Goal: Register for event/course: Sign up to attend an event or enroll in a course

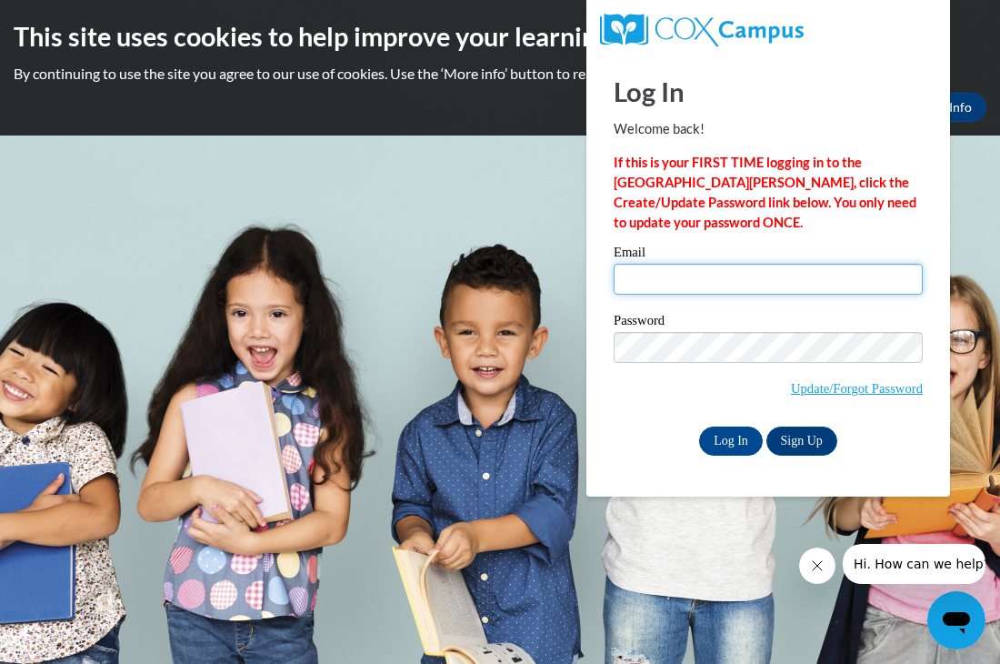
click at [709, 282] on input "Email" at bounding box center [768, 279] width 309 height 31
type input "[PERSON_NAME][EMAIL_ADDRESS][PERSON_NAME][DOMAIN_NAME]"
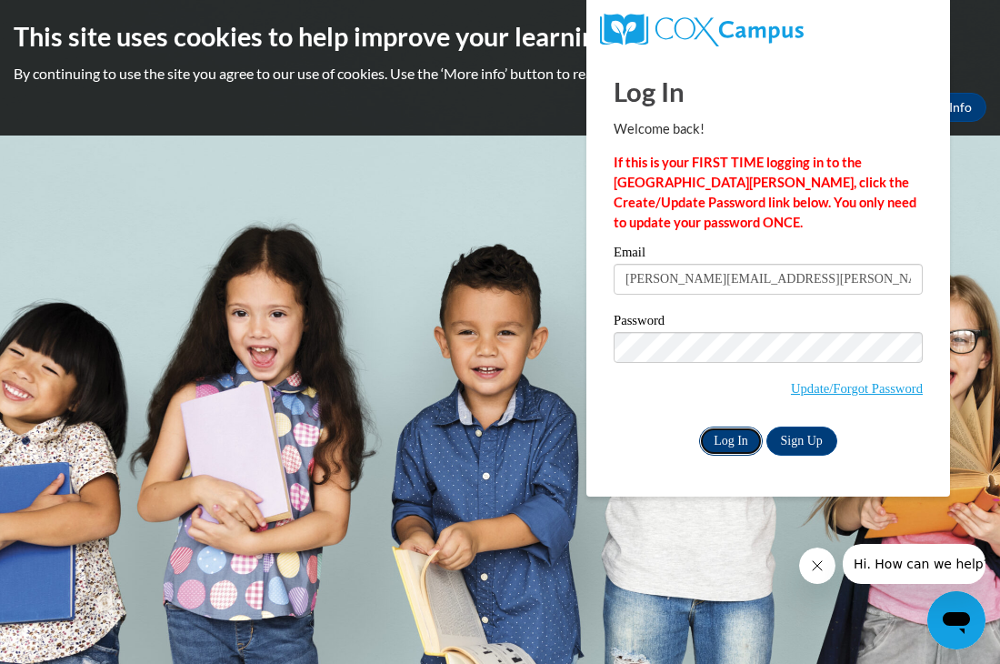
click at [721, 438] on input "Log In" at bounding box center [731, 440] width 64 height 29
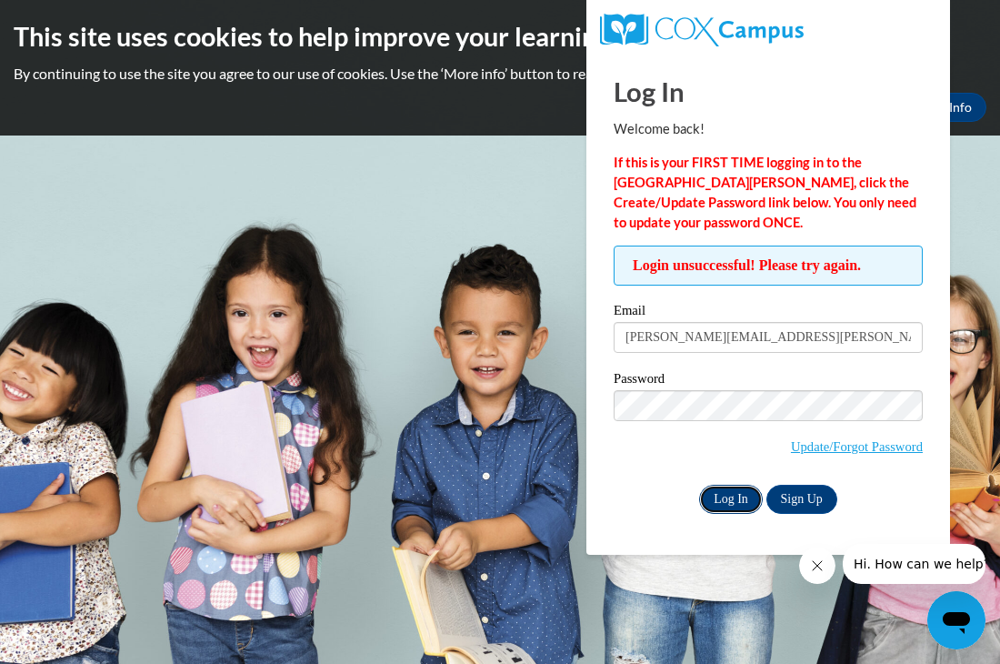
click at [720, 504] on input "Log In" at bounding box center [731, 499] width 64 height 29
click at [738, 498] on input "Log In" at bounding box center [731, 499] width 64 height 29
click at [840, 445] on link "Update/Forgot Password" at bounding box center [857, 446] width 132 height 15
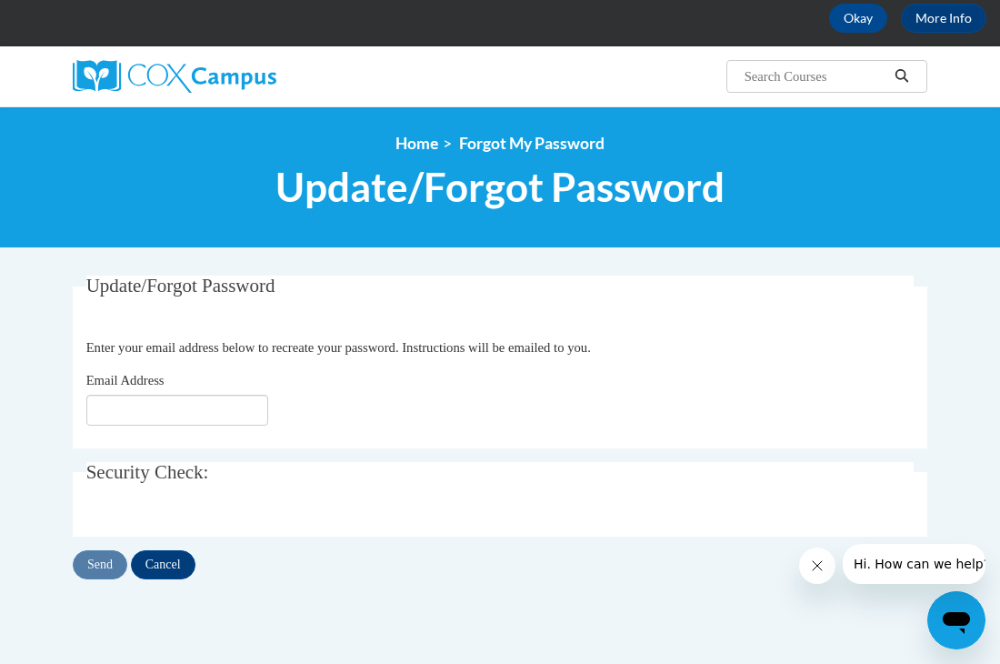
scroll to position [127, 0]
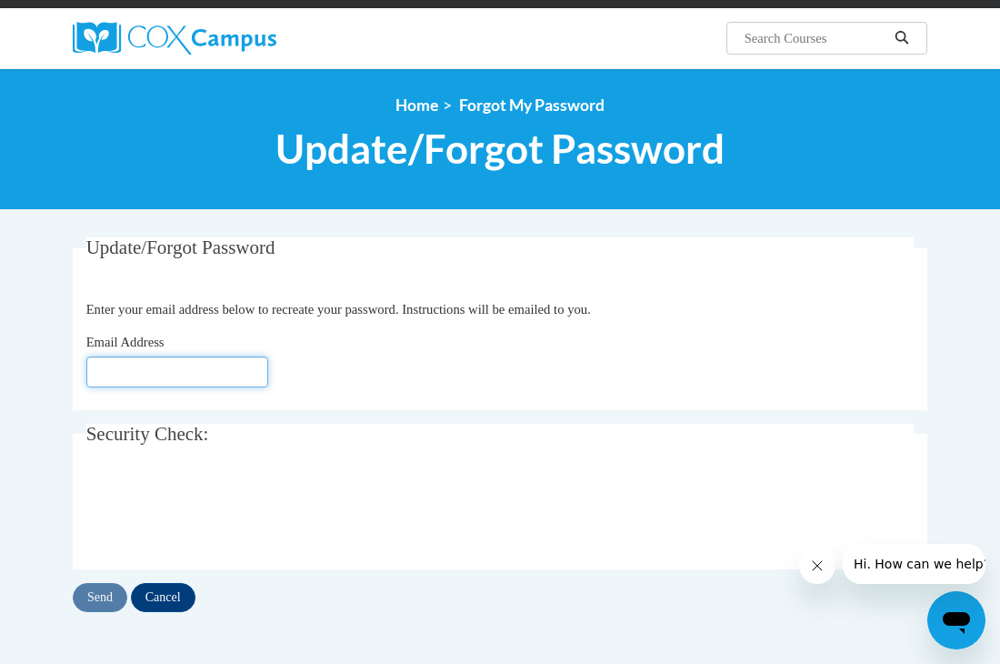
click at [202, 373] on input "Email Address" at bounding box center [177, 371] width 182 height 31
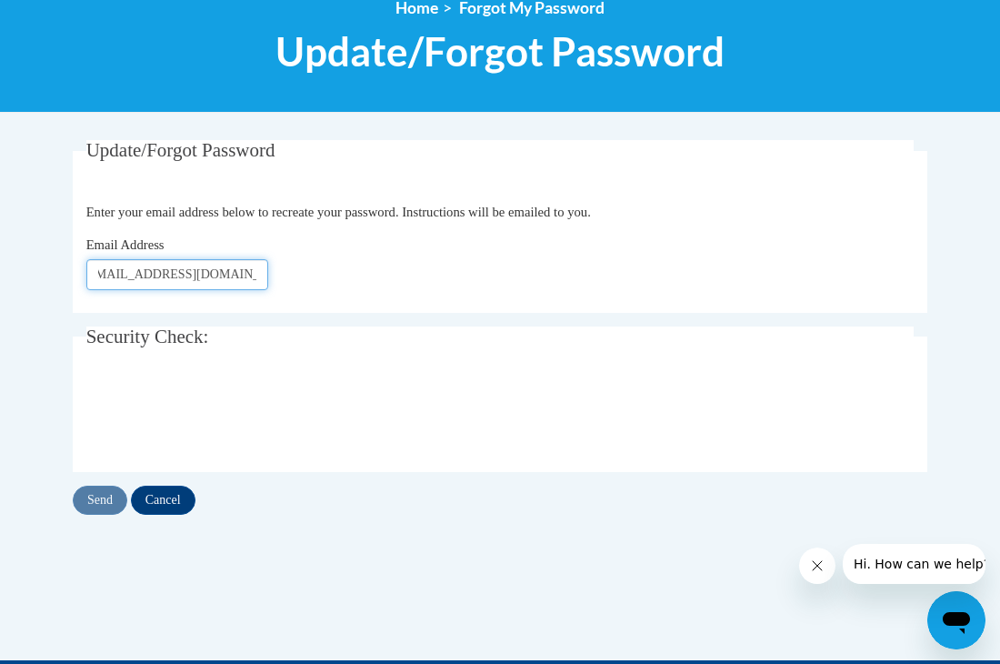
scroll to position [237, 0]
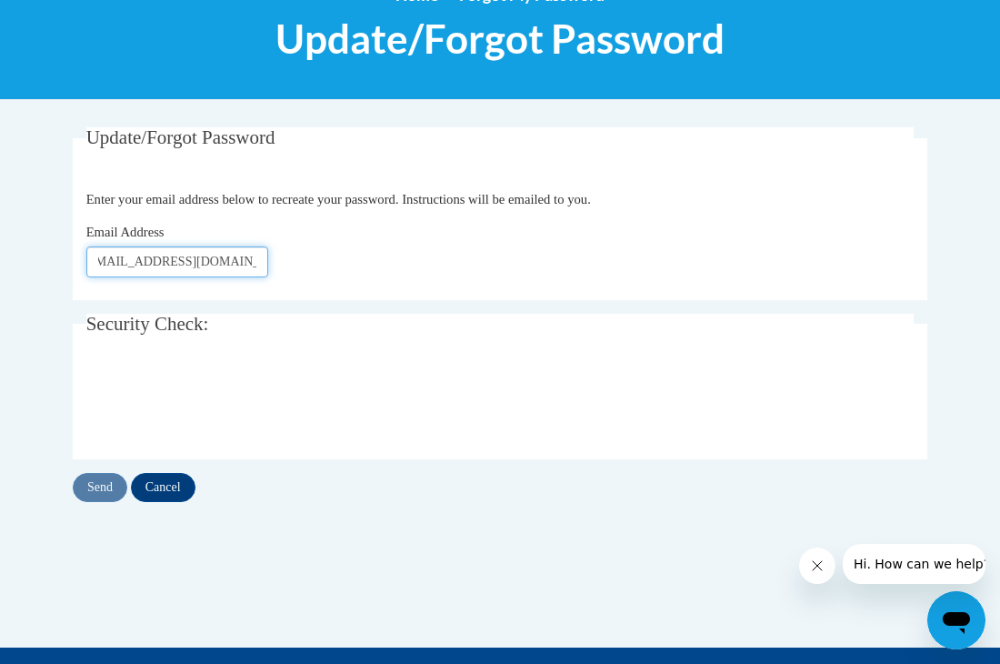
type input "[PERSON_NAME][EMAIL_ADDRESS][PERSON_NAME][DOMAIN_NAME]"
click at [107, 493] on input "Send" at bounding box center [100, 487] width 55 height 29
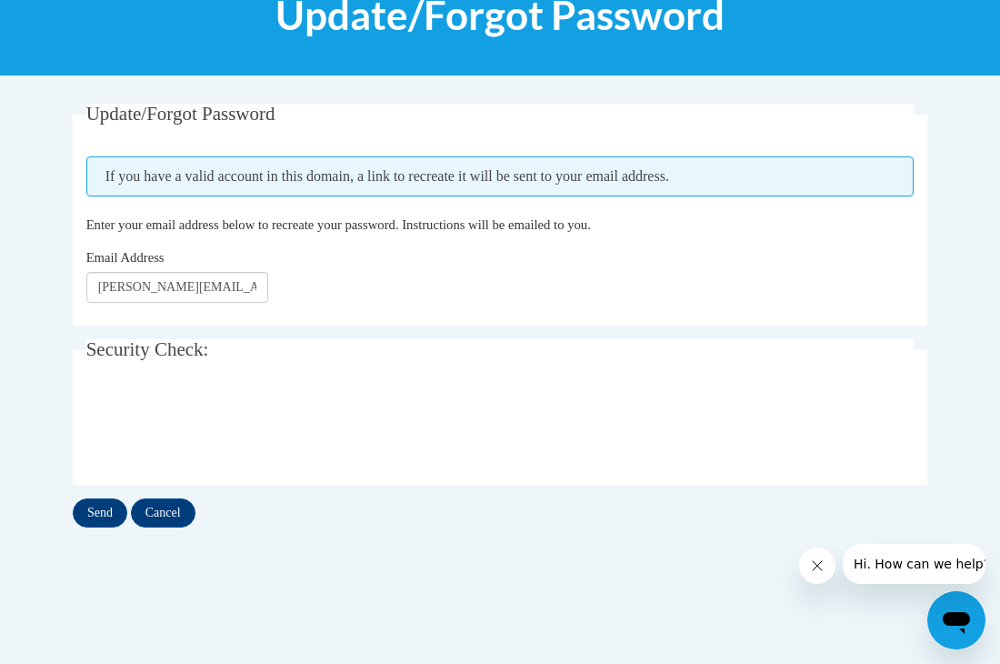
scroll to position [250, 0]
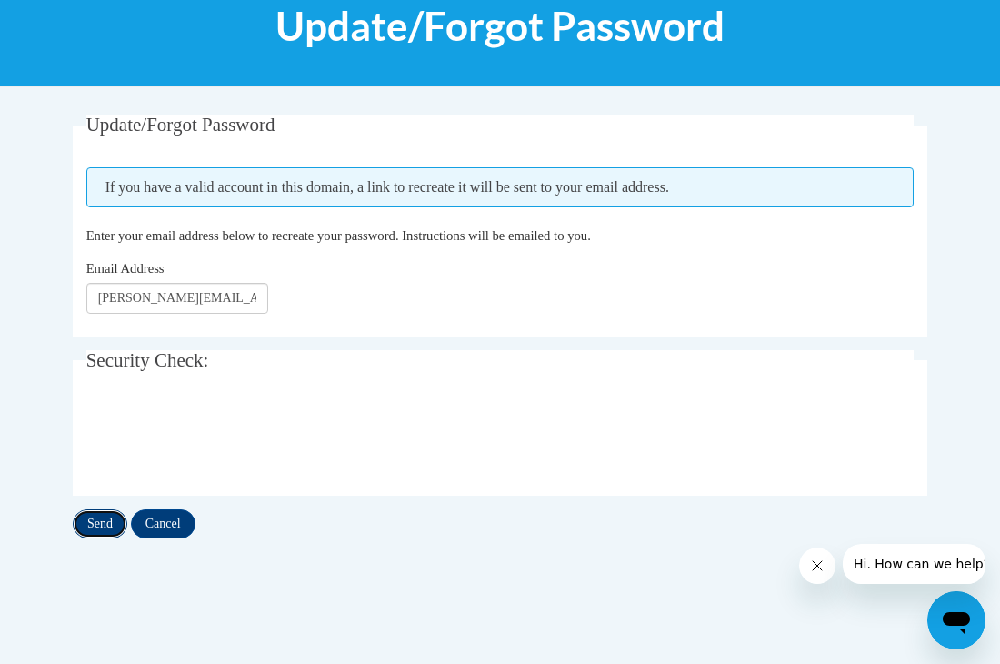
click at [94, 531] on input "Send" at bounding box center [100, 523] width 55 height 29
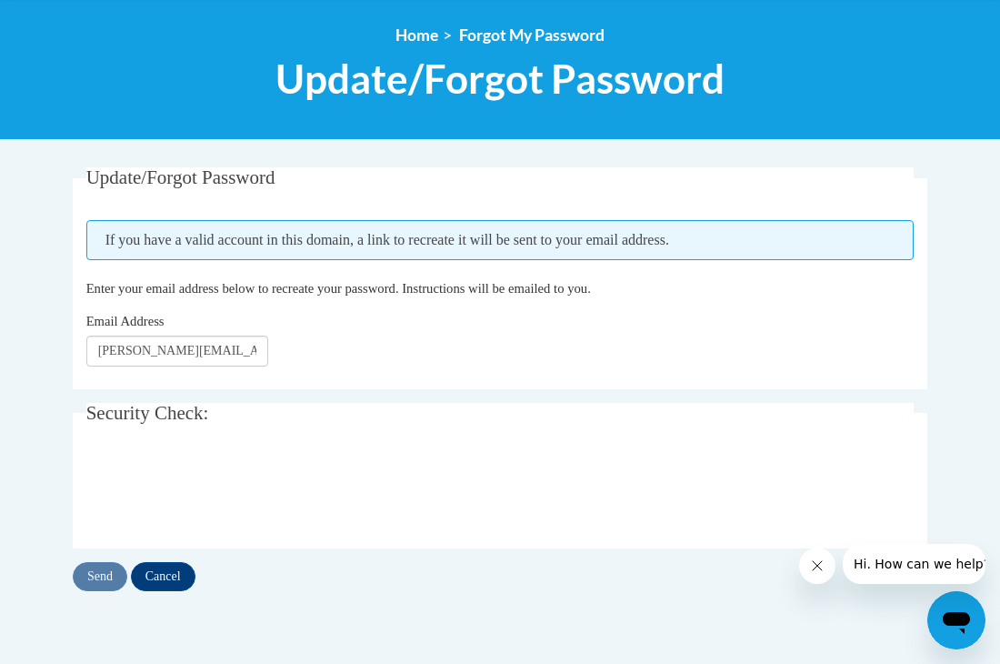
scroll to position [196, 0]
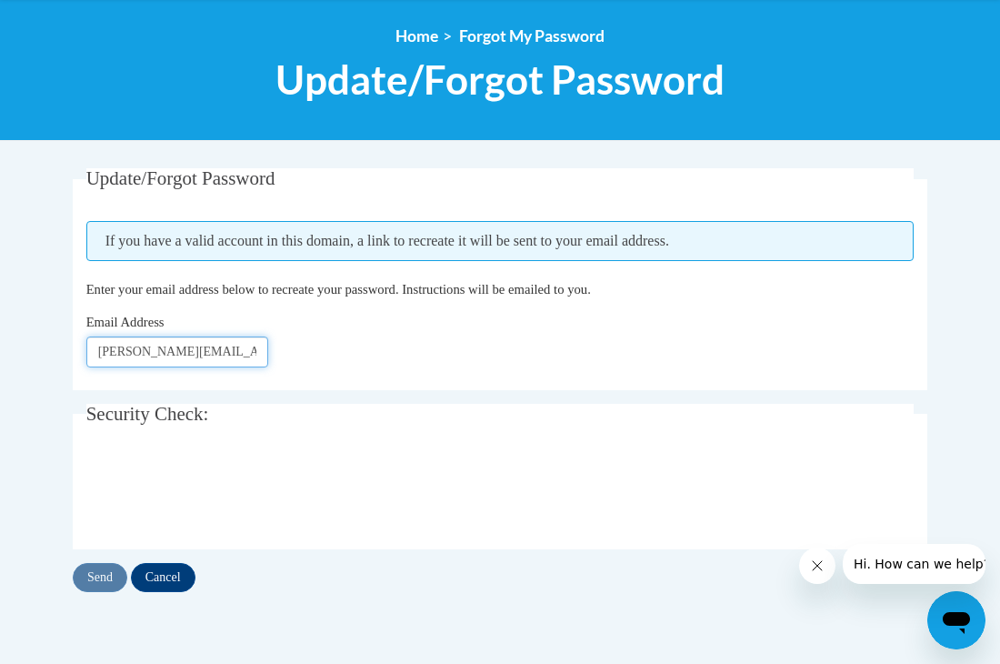
click at [231, 354] on input "[EMAIL_ADDRESS][DOMAIN_NAME]" at bounding box center [177, 351] width 182 height 31
click at [232, 356] on input "nta.org" at bounding box center [177, 351] width 182 height 31
type input "n"
click button "Refresh captcha" at bounding box center [0, 0] width 0 height 0
type input "bgr2002@gmail.com"
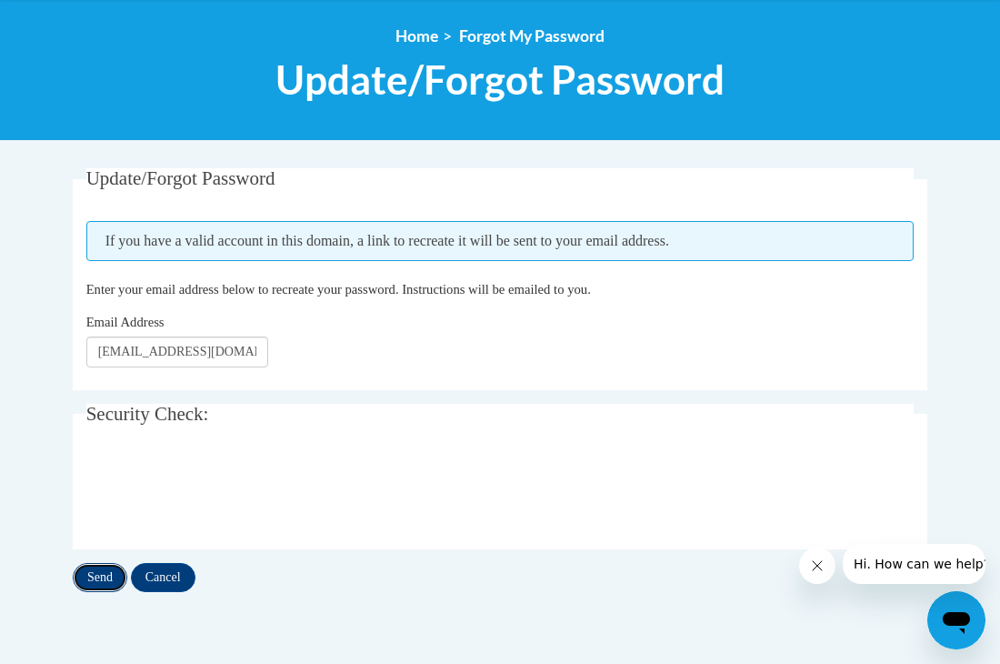
click at [106, 578] on input "Send" at bounding box center [100, 577] width 55 height 29
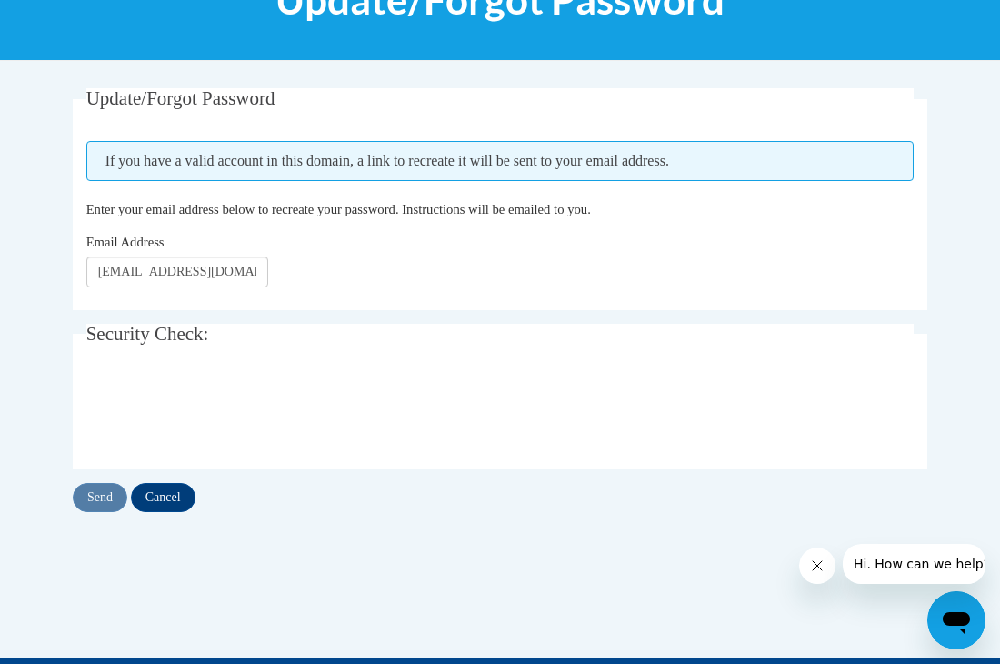
scroll to position [274, 0]
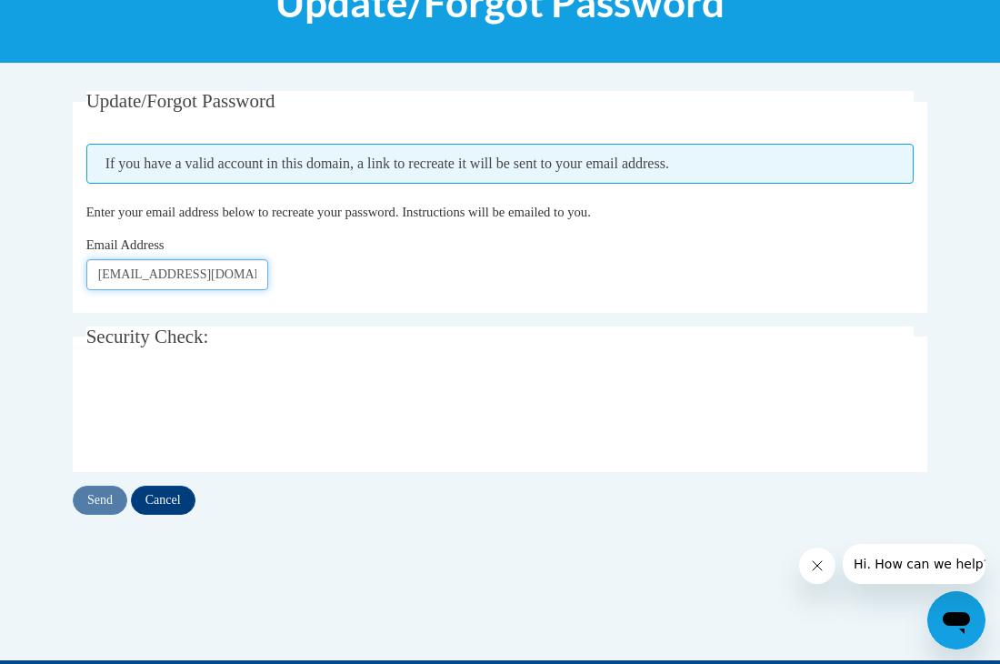
click at [244, 280] on input "bgr2002@gmail.com" at bounding box center [177, 274] width 182 height 31
type input "b"
type input "ella.lipscomb@ywcaatlanta.org"
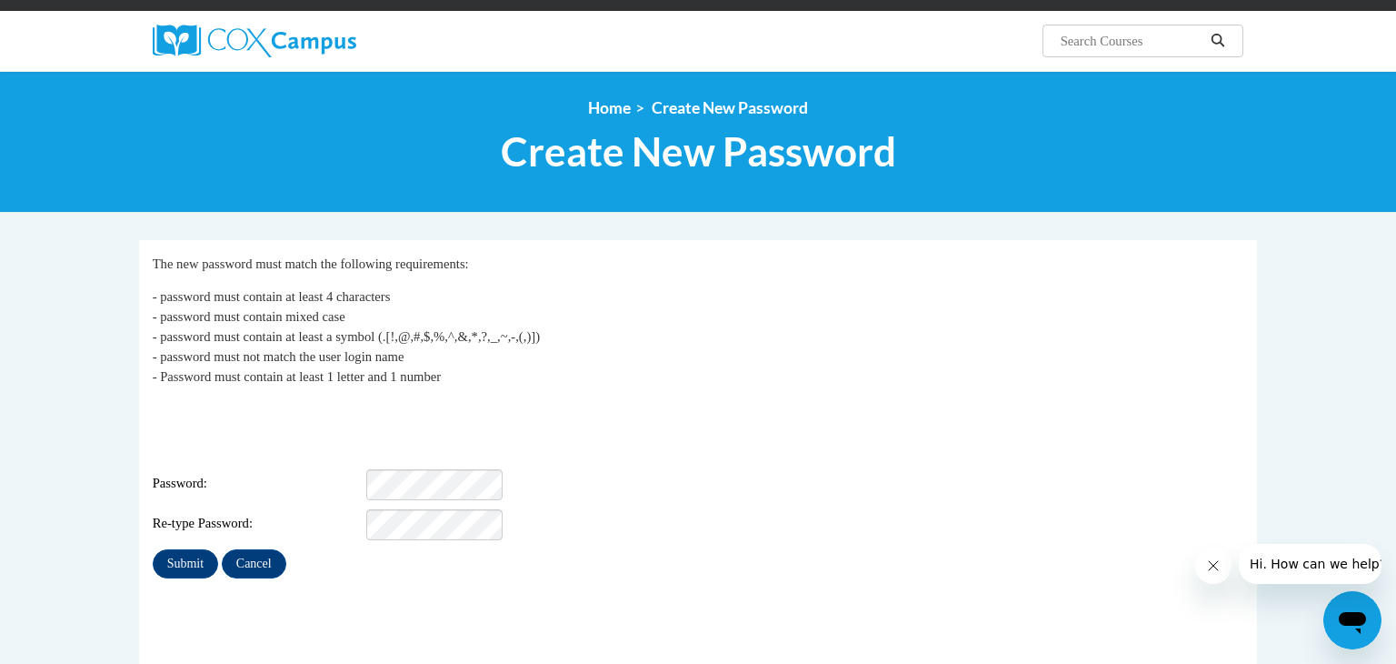
scroll to position [128, 0]
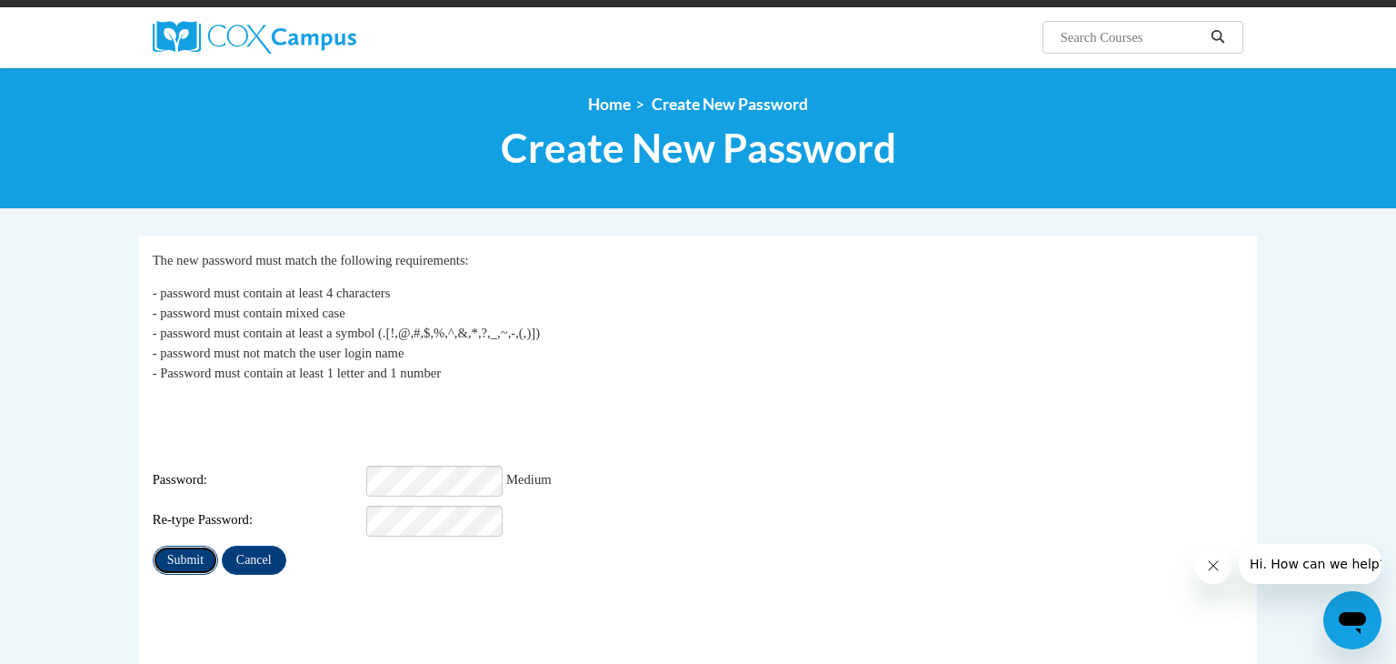
click at [191, 545] on input "Submit" at bounding box center [185, 559] width 65 height 29
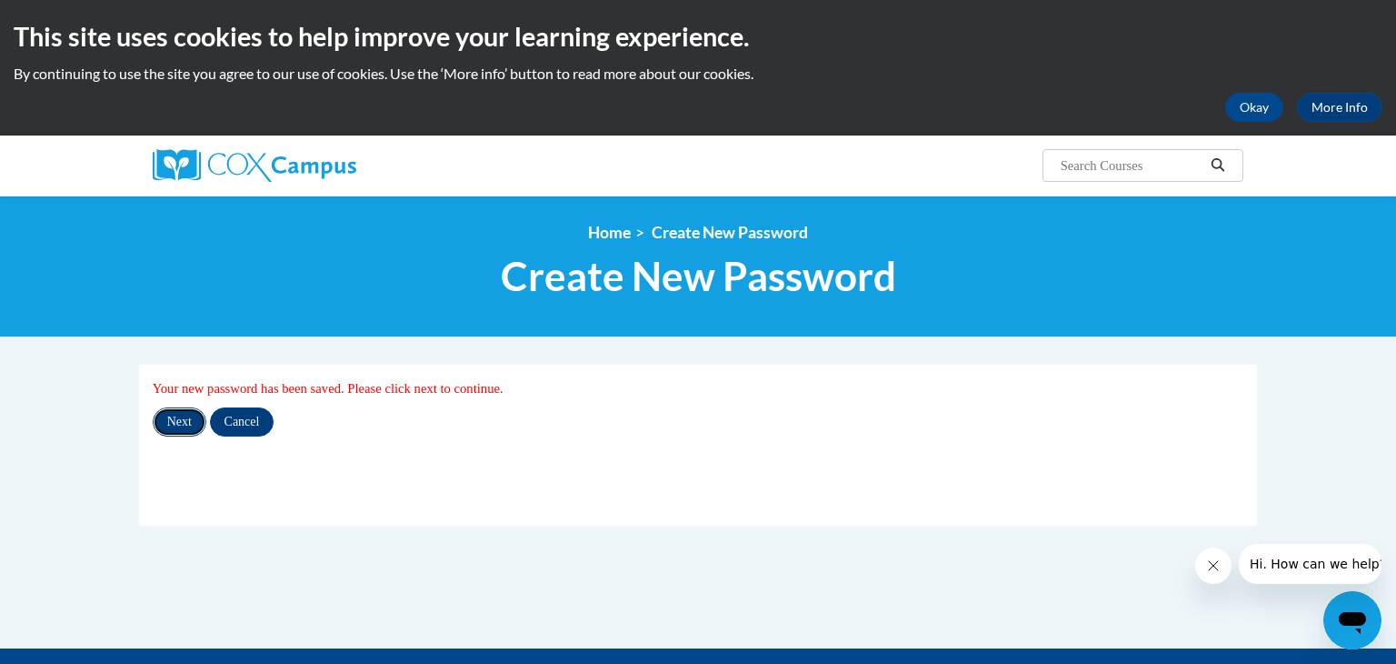
click at [186, 433] on input "Next" at bounding box center [180, 421] width 54 height 29
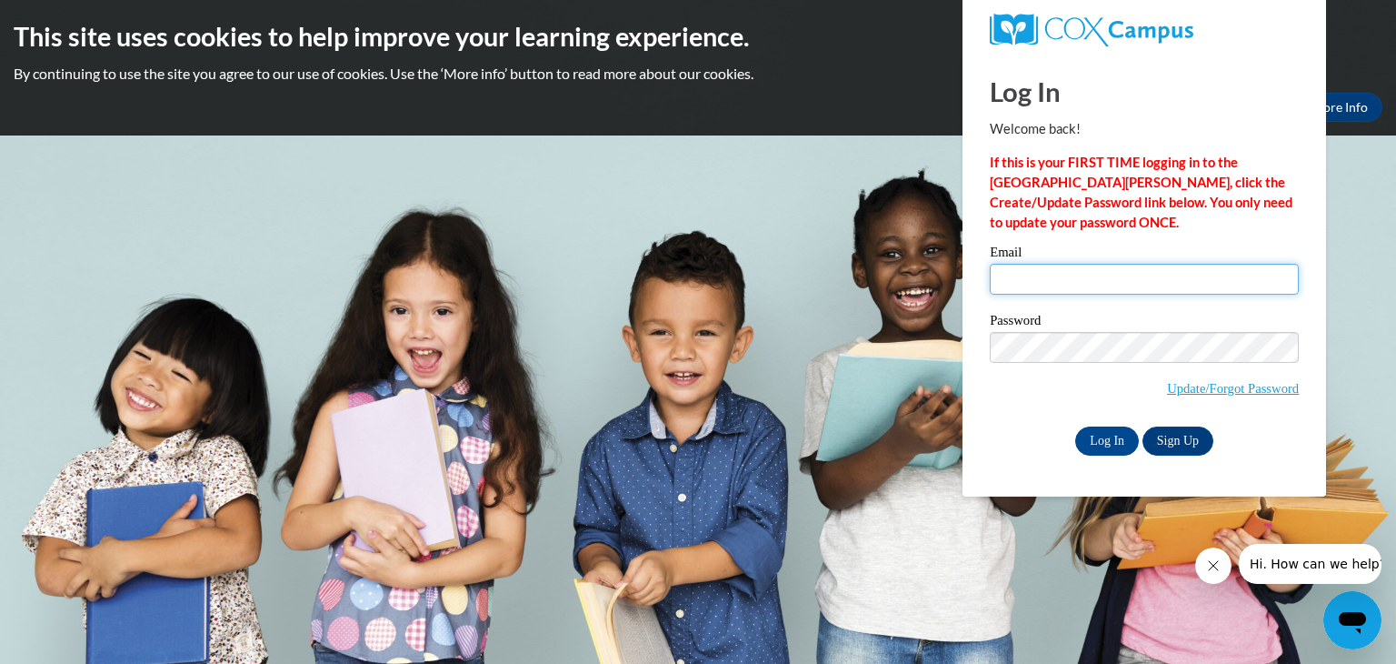
click at [1112, 278] on input "Email" at bounding box center [1144, 279] width 309 height 31
type input "[PERSON_NAME][EMAIL_ADDRESS][PERSON_NAME][DOMAIN_NAME]"
click at [1113, 449] on input "Log In" at bounding box center [1108, 440] width 64 height 29
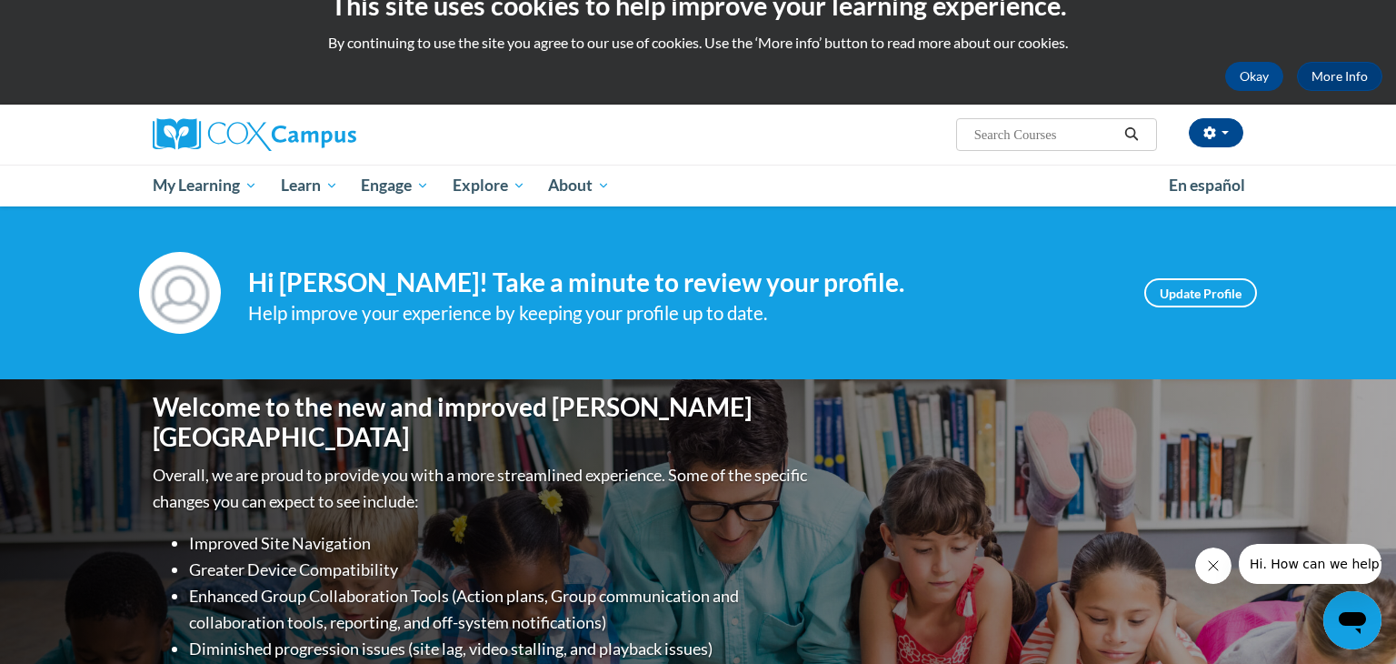
scroll to position [29, 0]
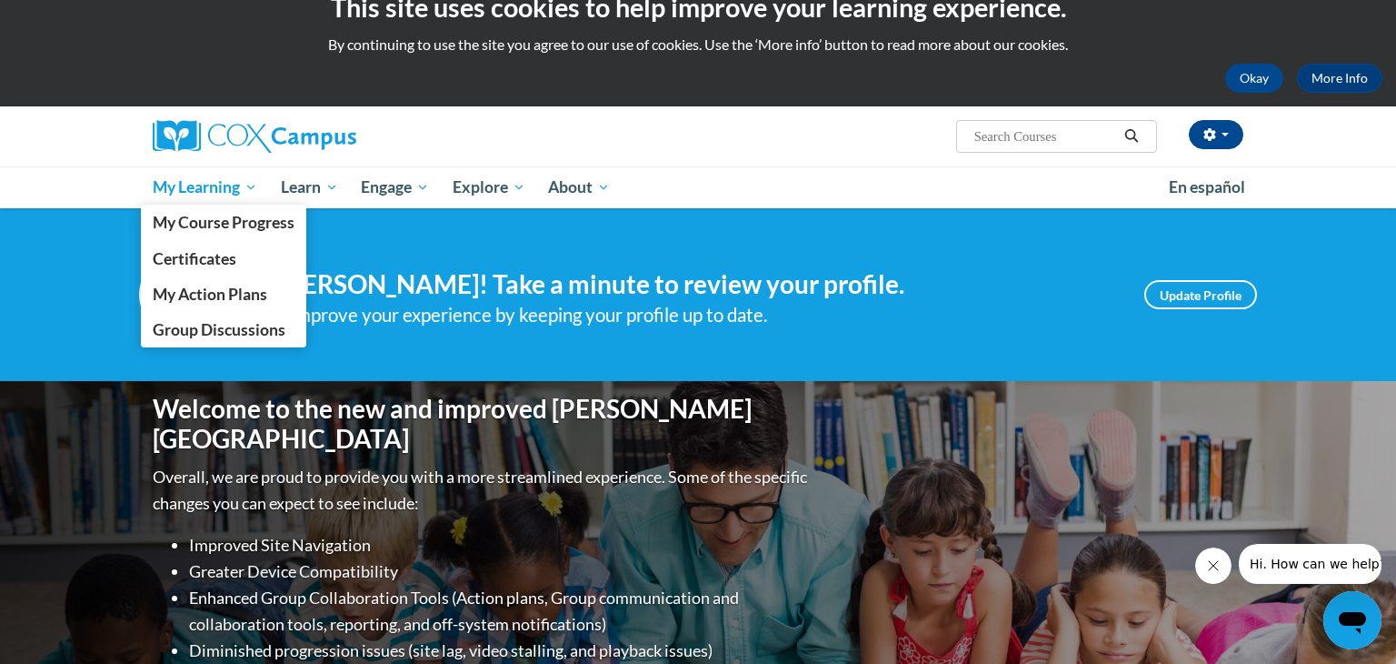
click at [241, 184] on span "My Learning" at bounding box center [205, 187] width 105 height 22
click at [262, 229] on span "My Course Progress" at bounding box center [224, 222] width 142 height 19
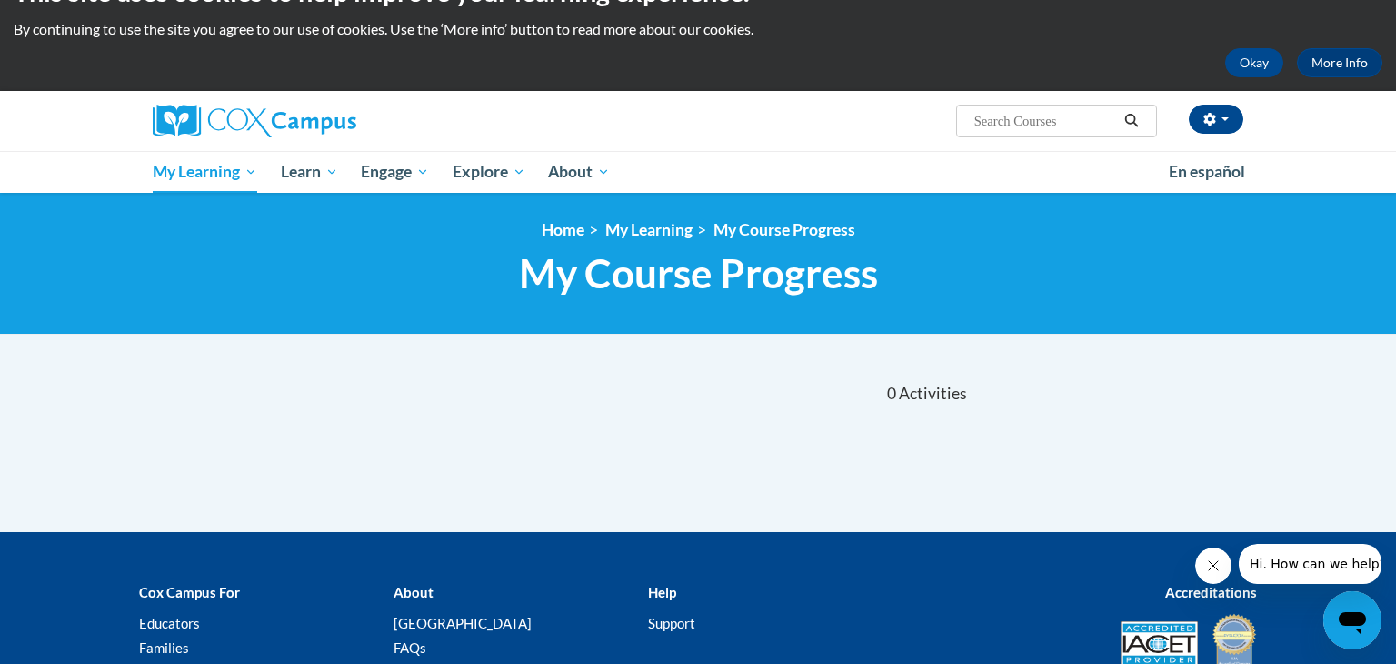
scroll to position [47, 0]
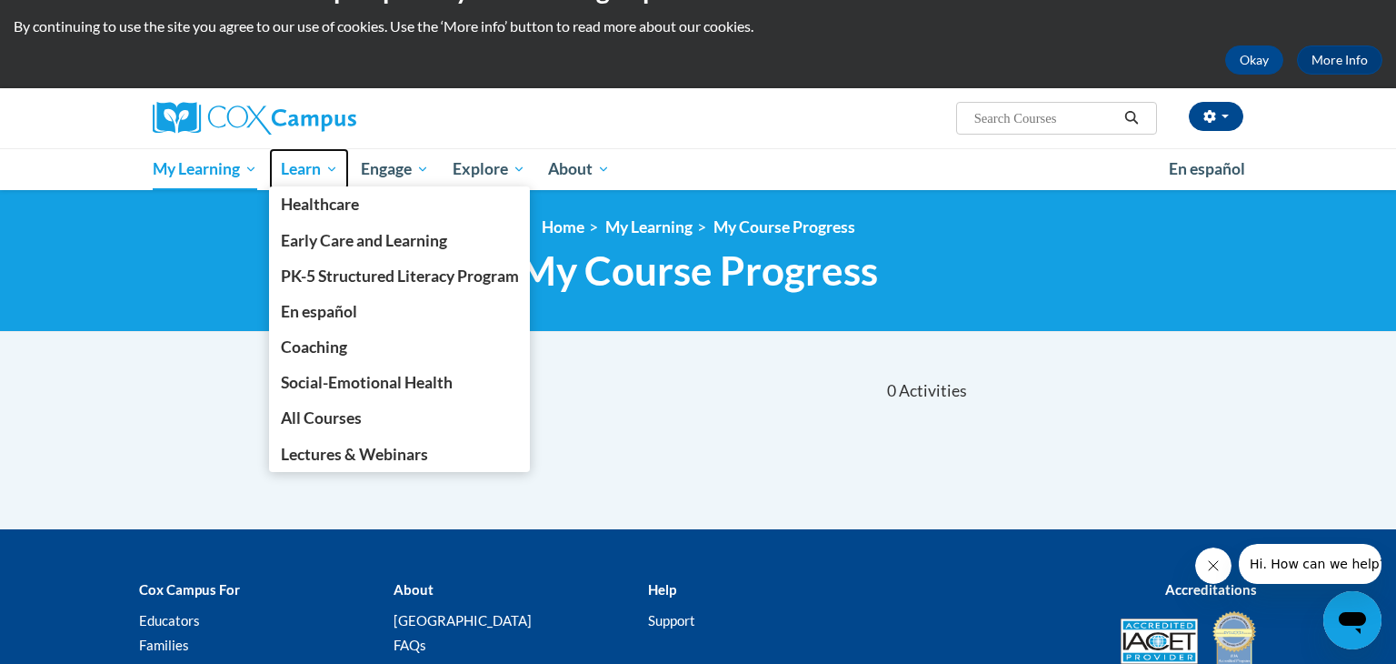
click at [322, 163] on span "Learn" at bounding box center [309, 169] width 57 height 22
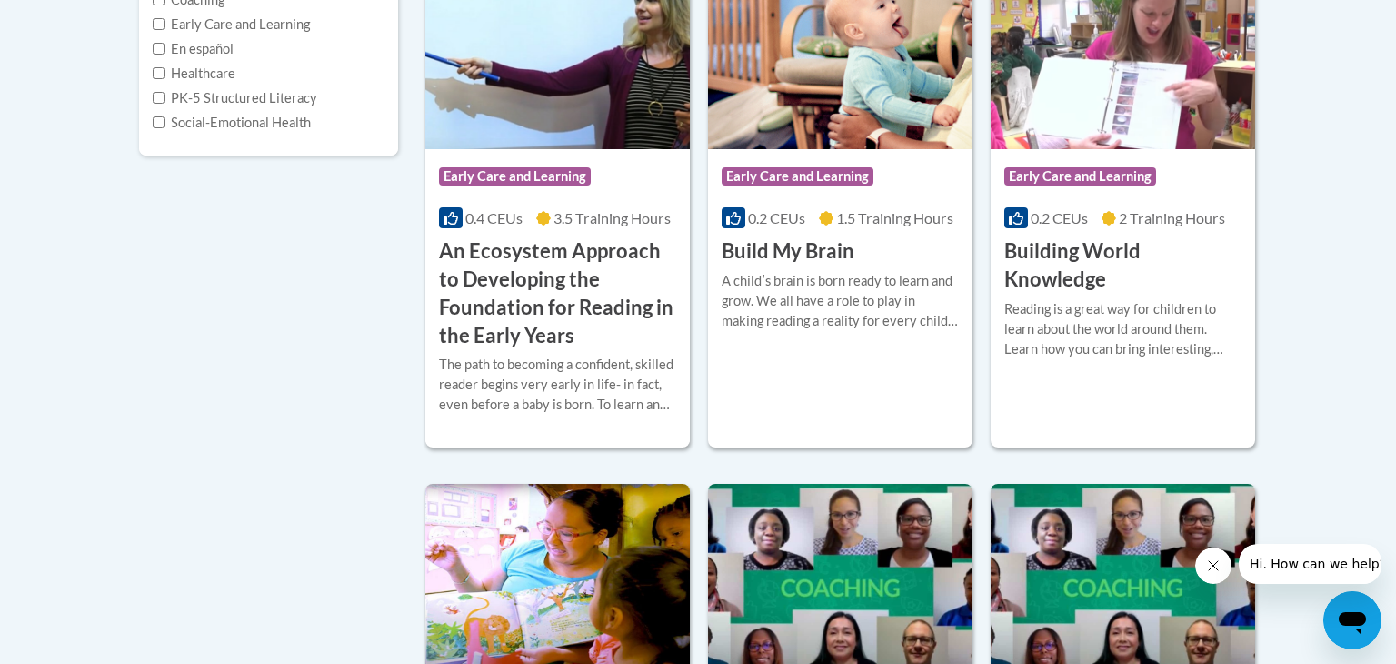
scroll to position [513, 0]
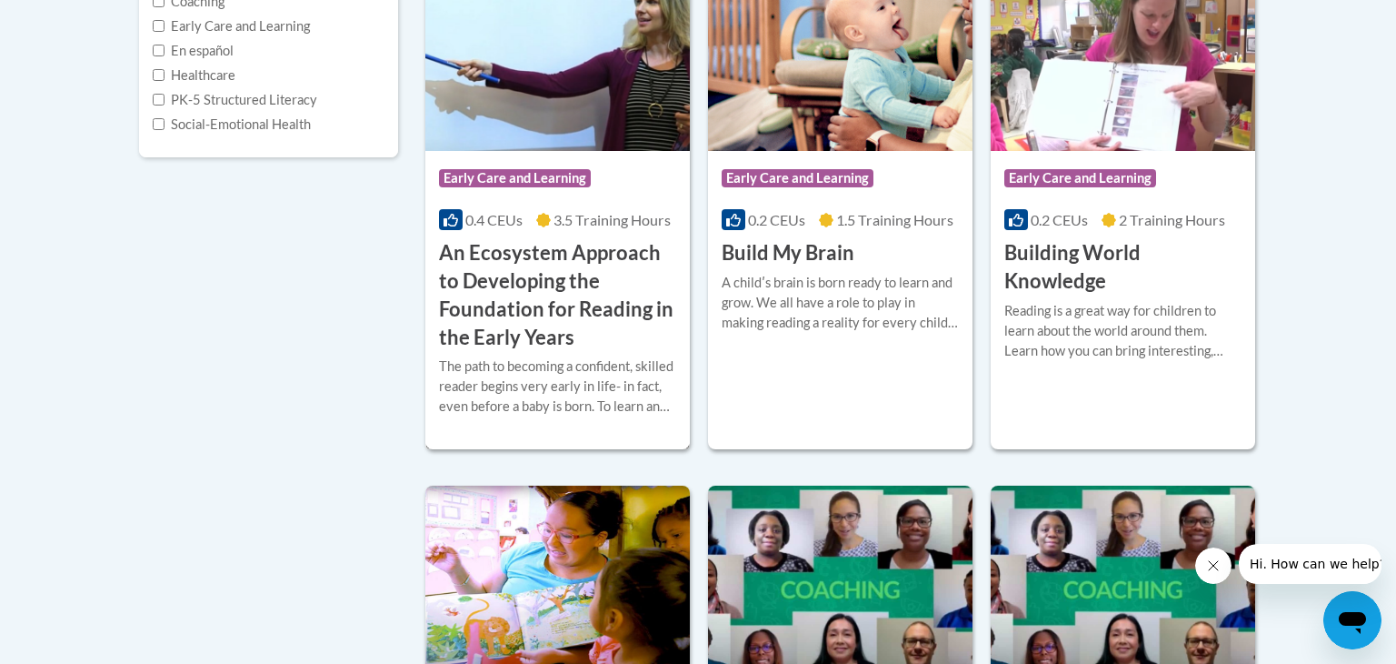
click at [599, 119] on img at bounding box center [557, 57] width 265 height 185
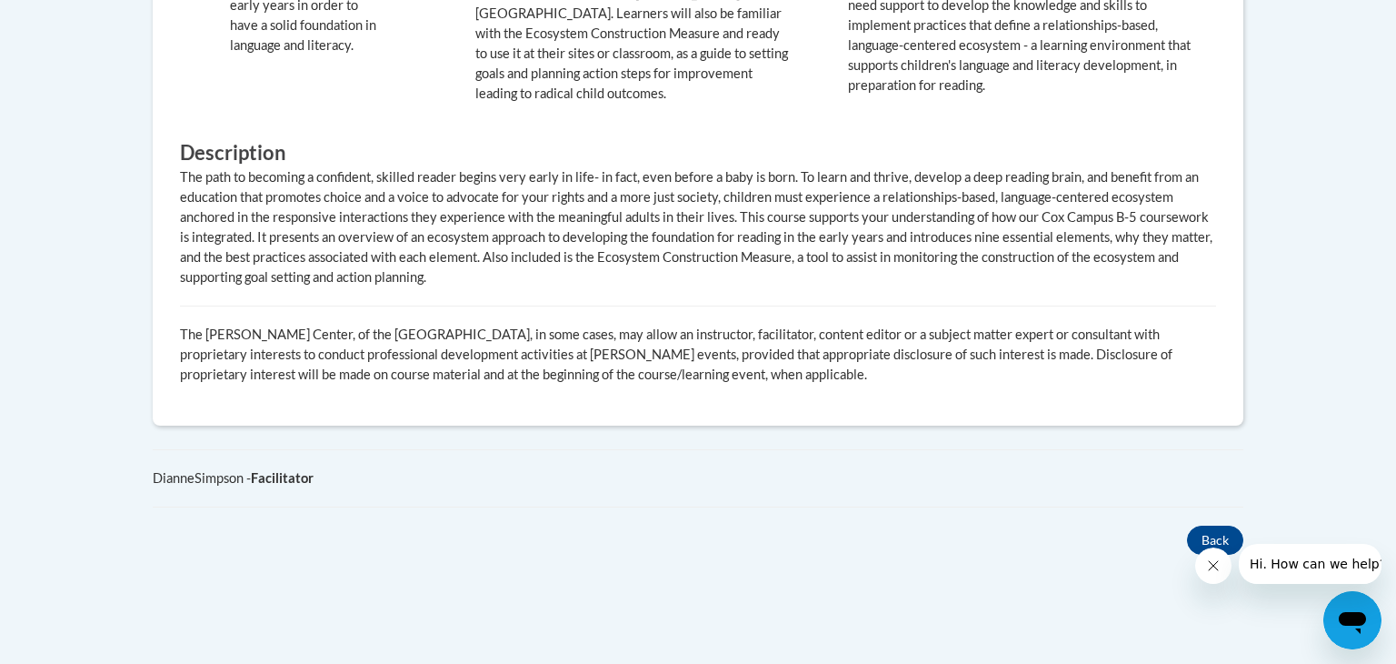
scroll to position [1280, 0]
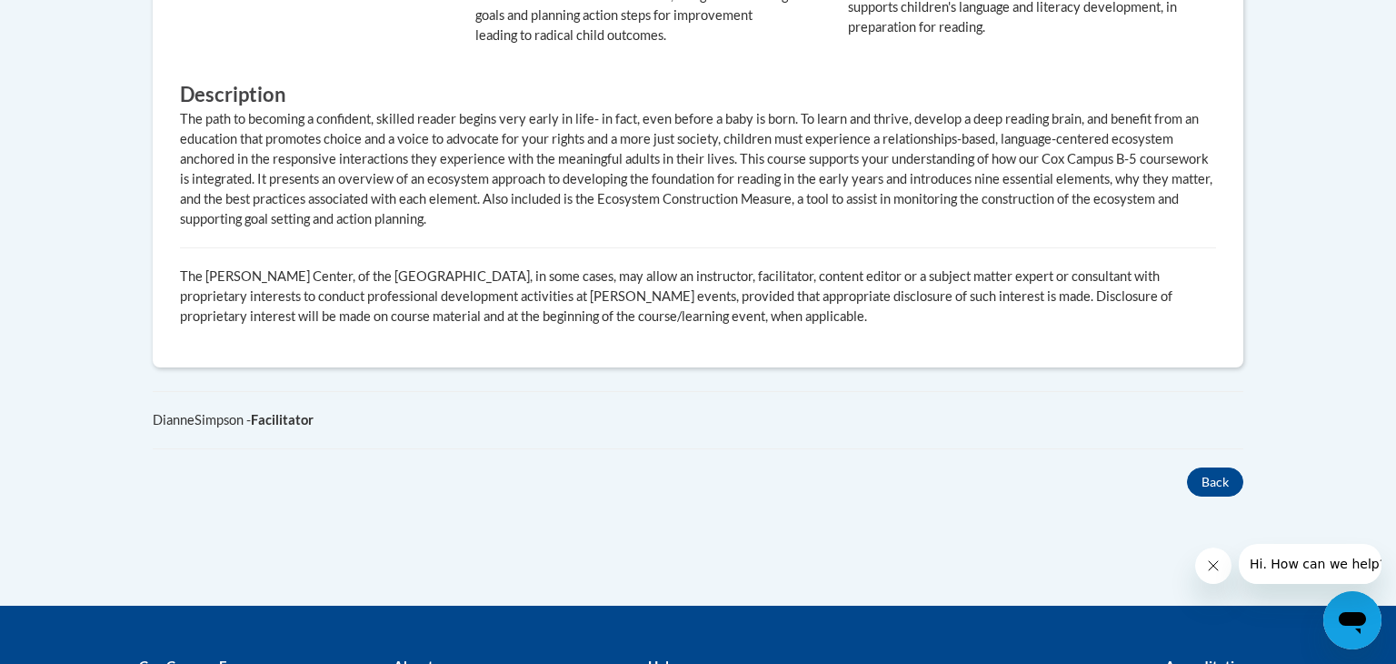
click at [1209, 565] on icon "Close message from company" at bounding box center [1213, 565] width 15 height 15
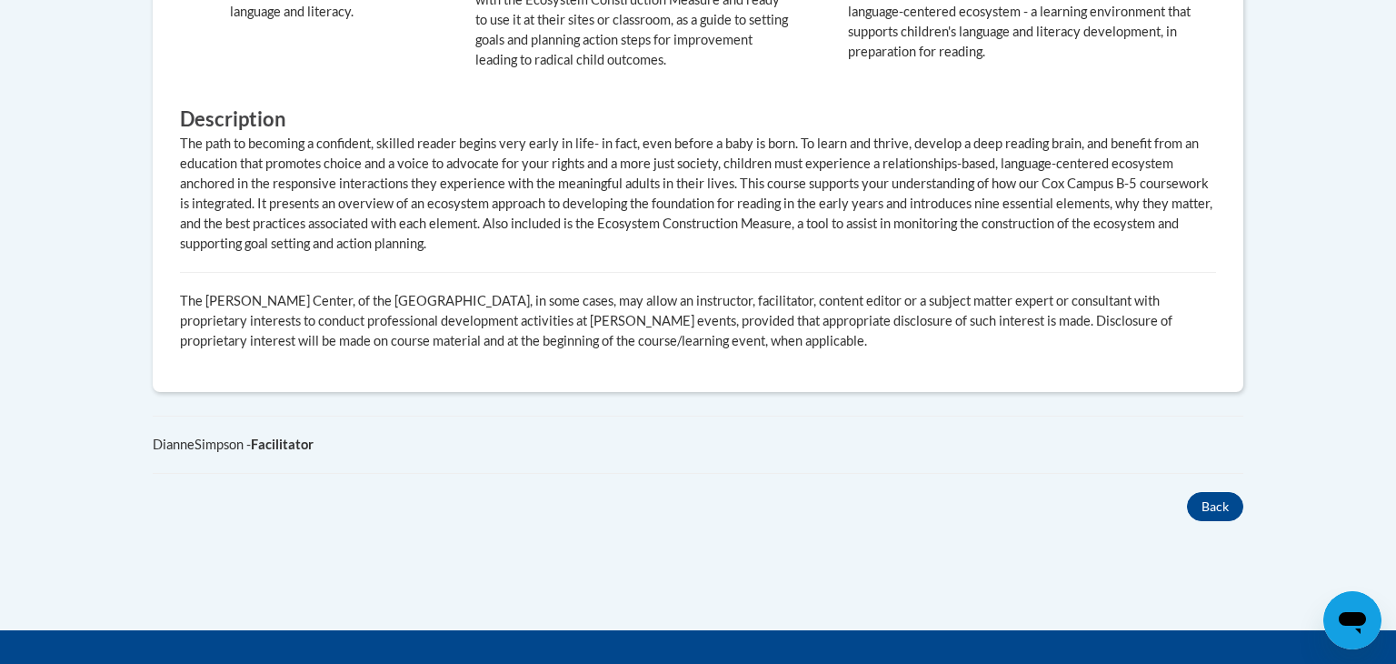
scroll to position [1241, 0]
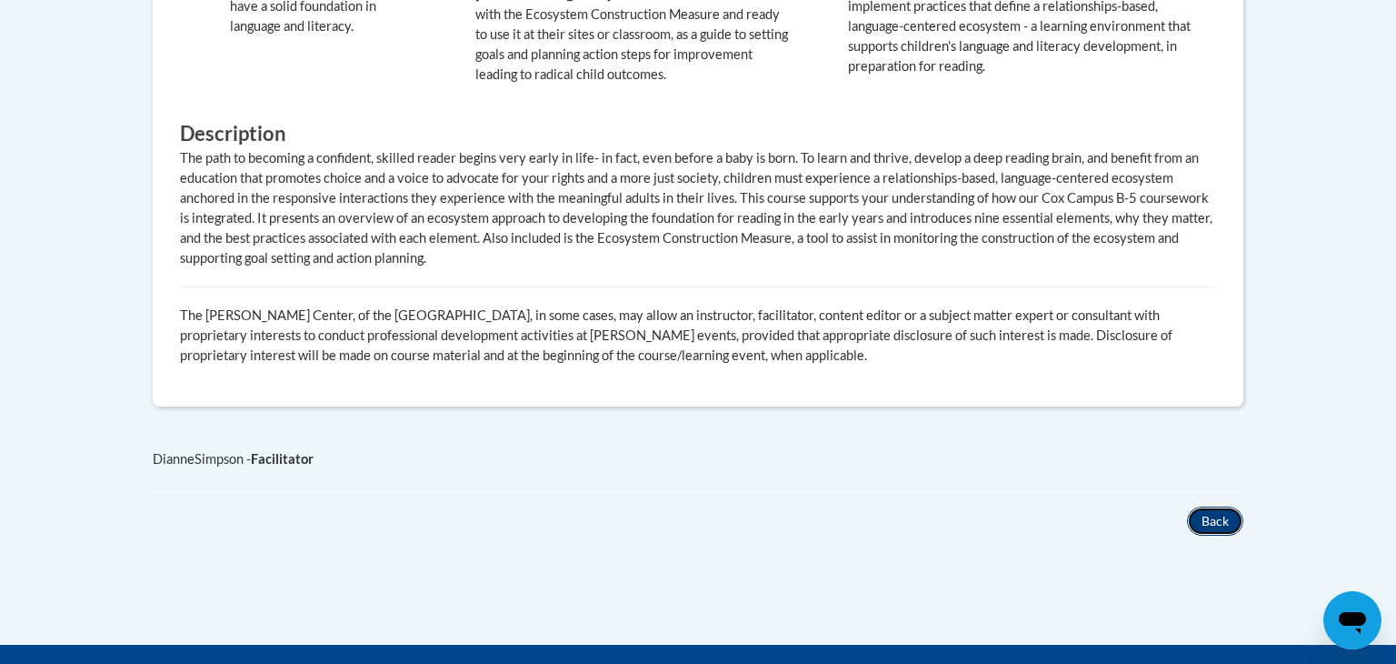
click at [1217, 508] on button "Back" at bounding box center [1215, 520] width 56 height 29
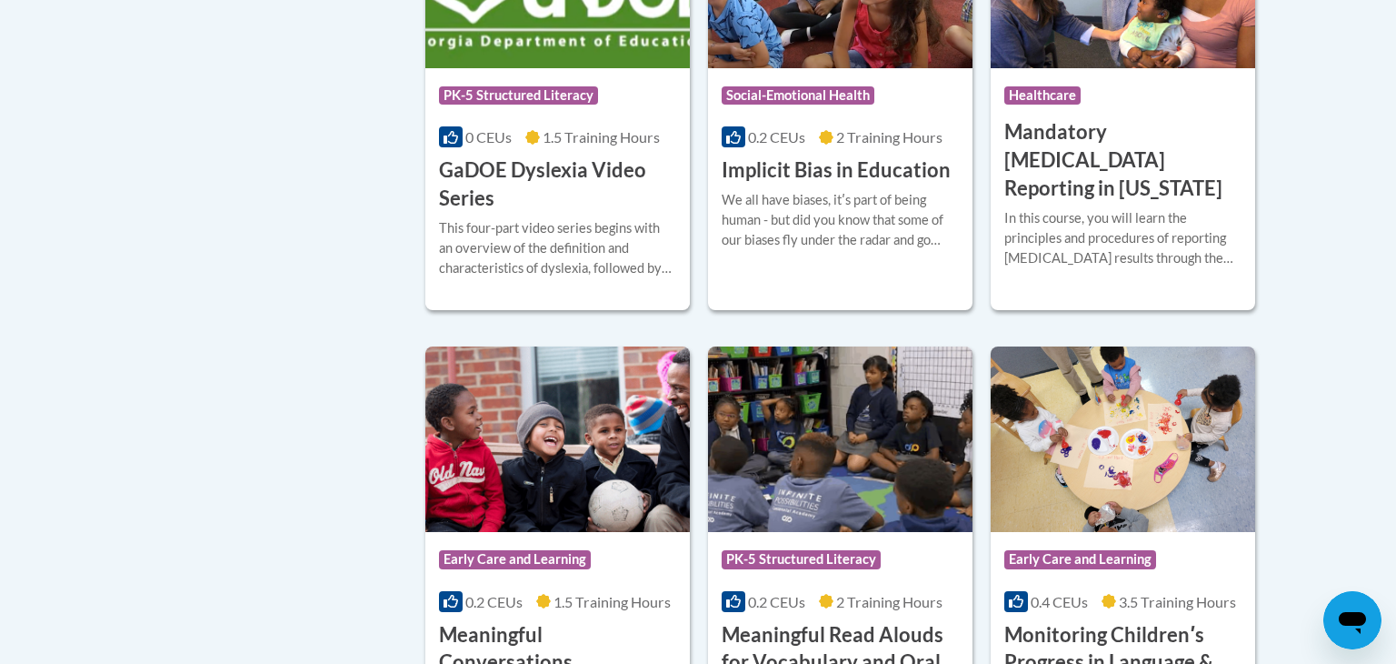
scroll to position [2534, 0]
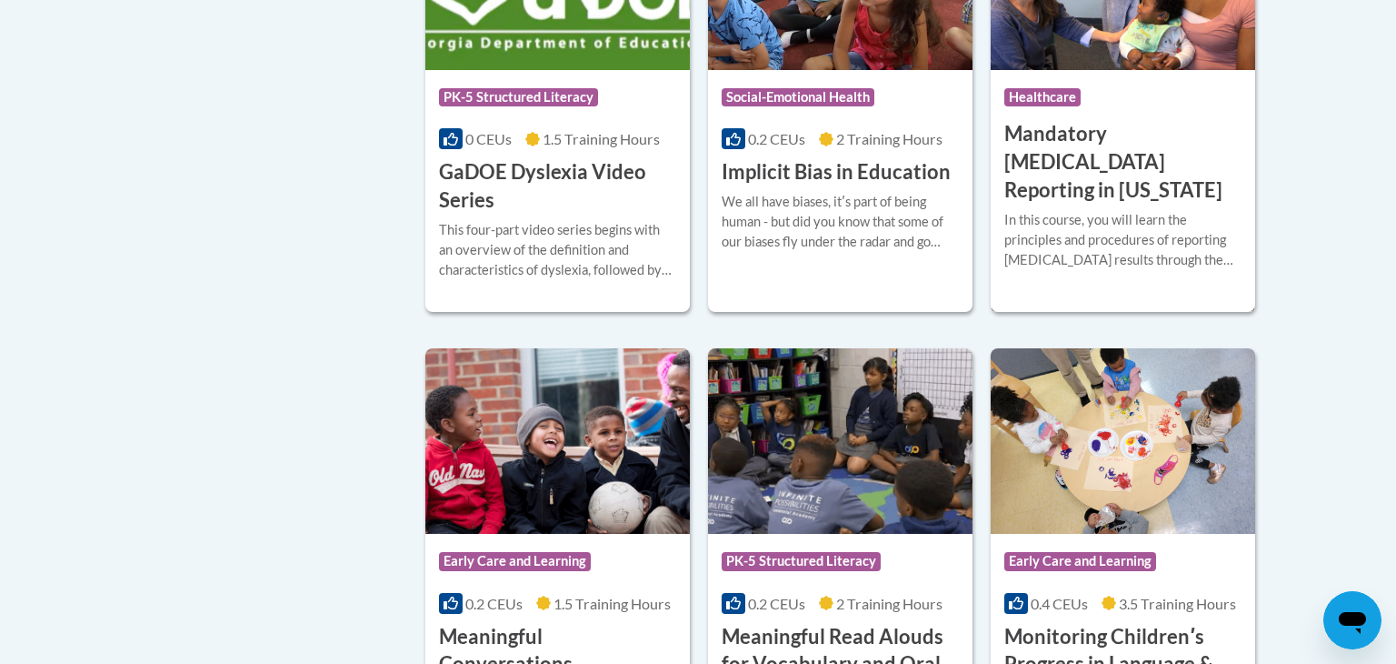
click at [1136, 230] on div "In this course, you will learn the principles and procedures of reporting audio…" at bounding box center [1123, 240] width 237 height 60
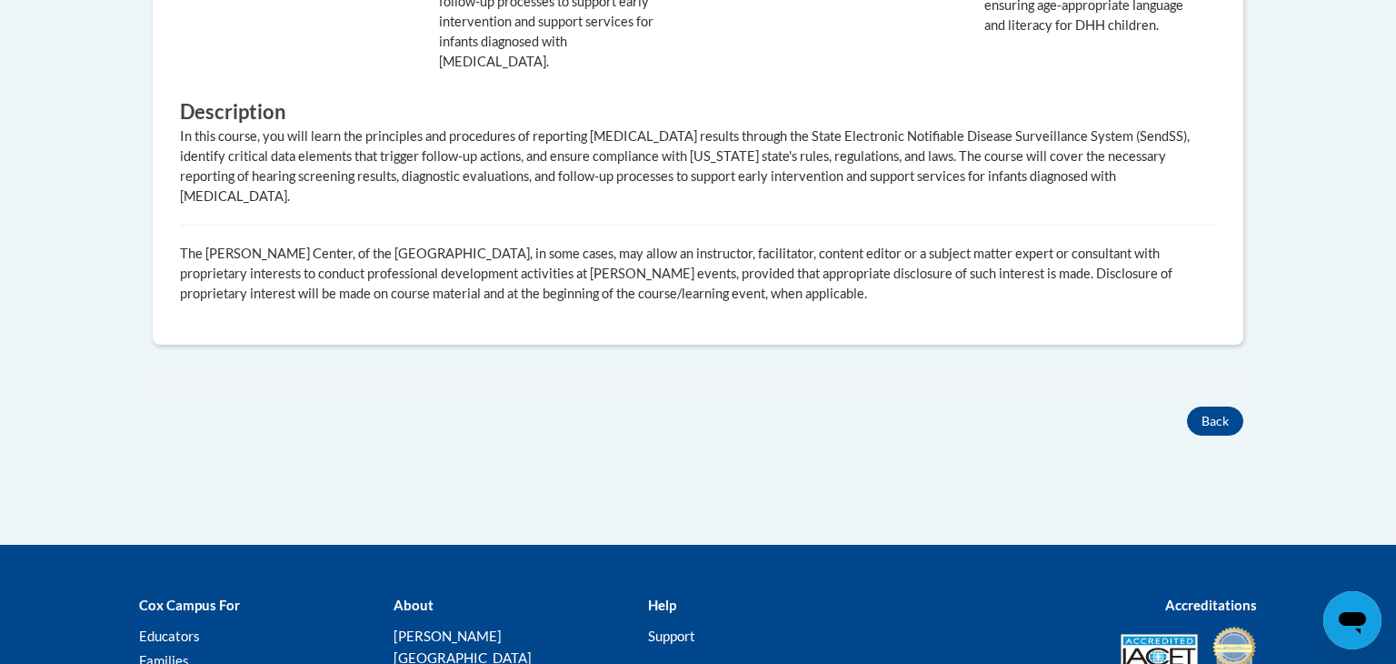
scroll to position [1037, 0]
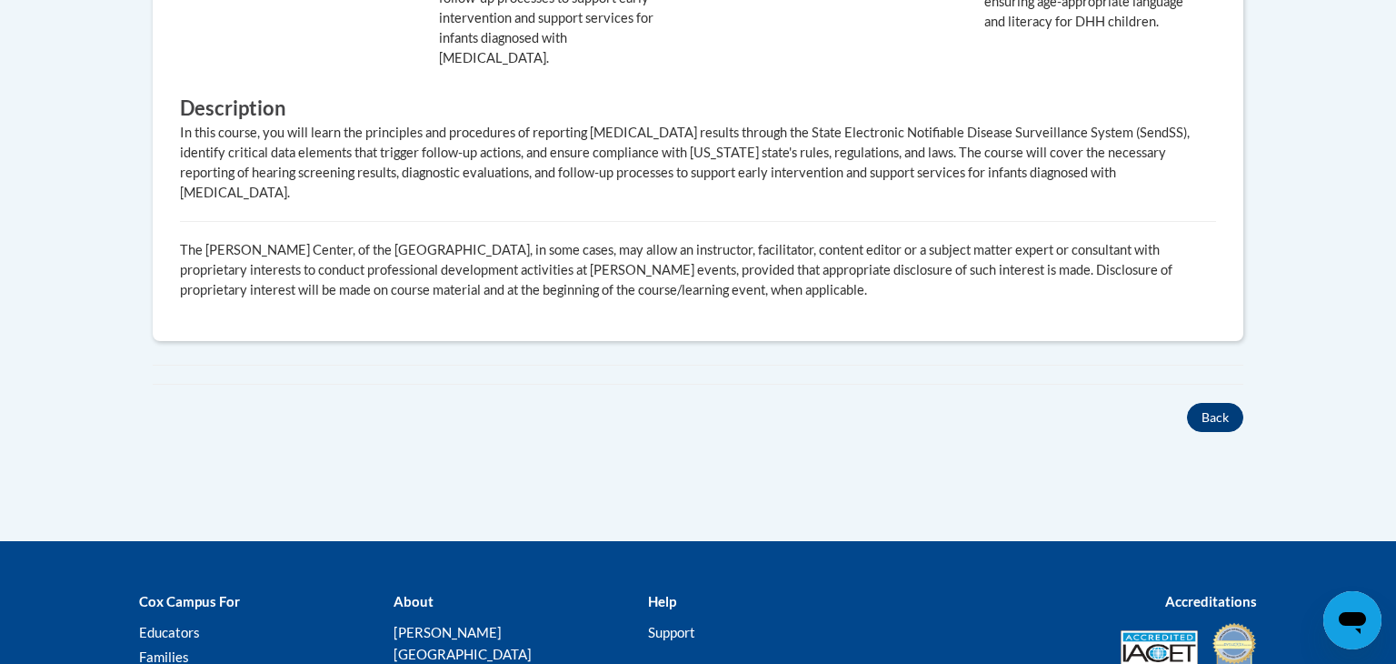
click at [1216, 403] on button "Back" at bounding box center [1215, 417] width 56 height 29
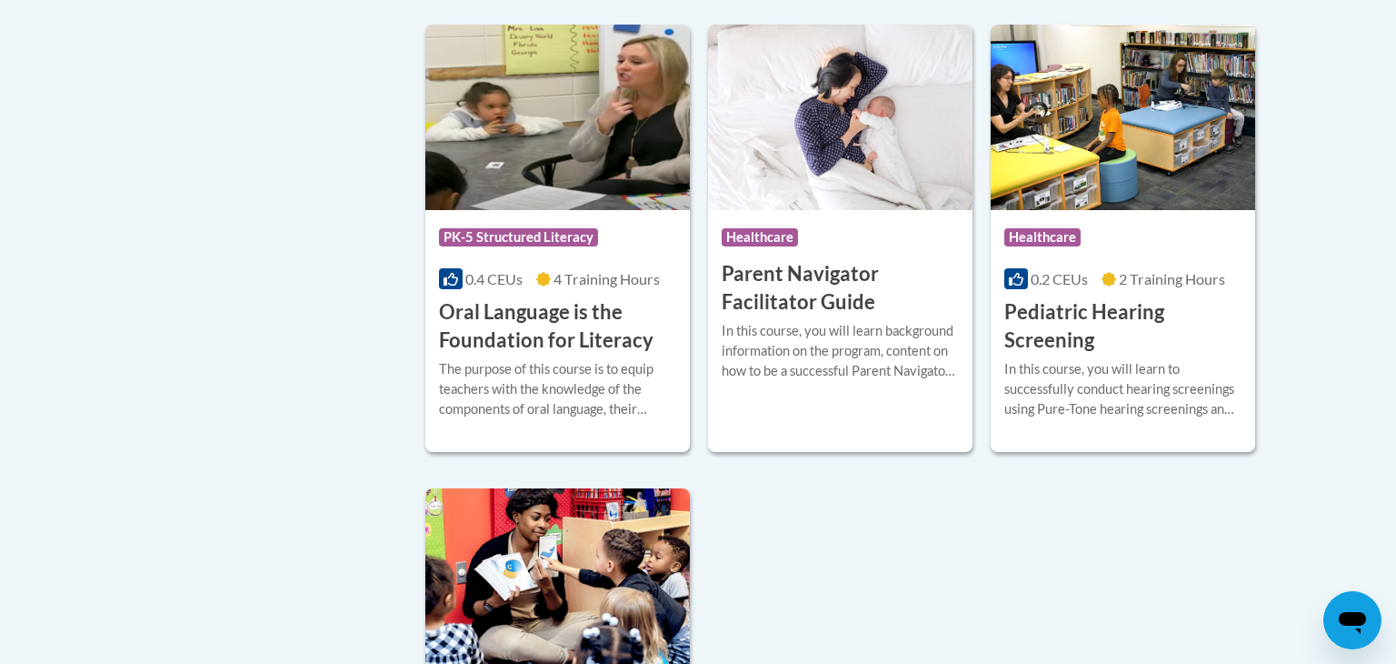
scroll to position [3873, 0]
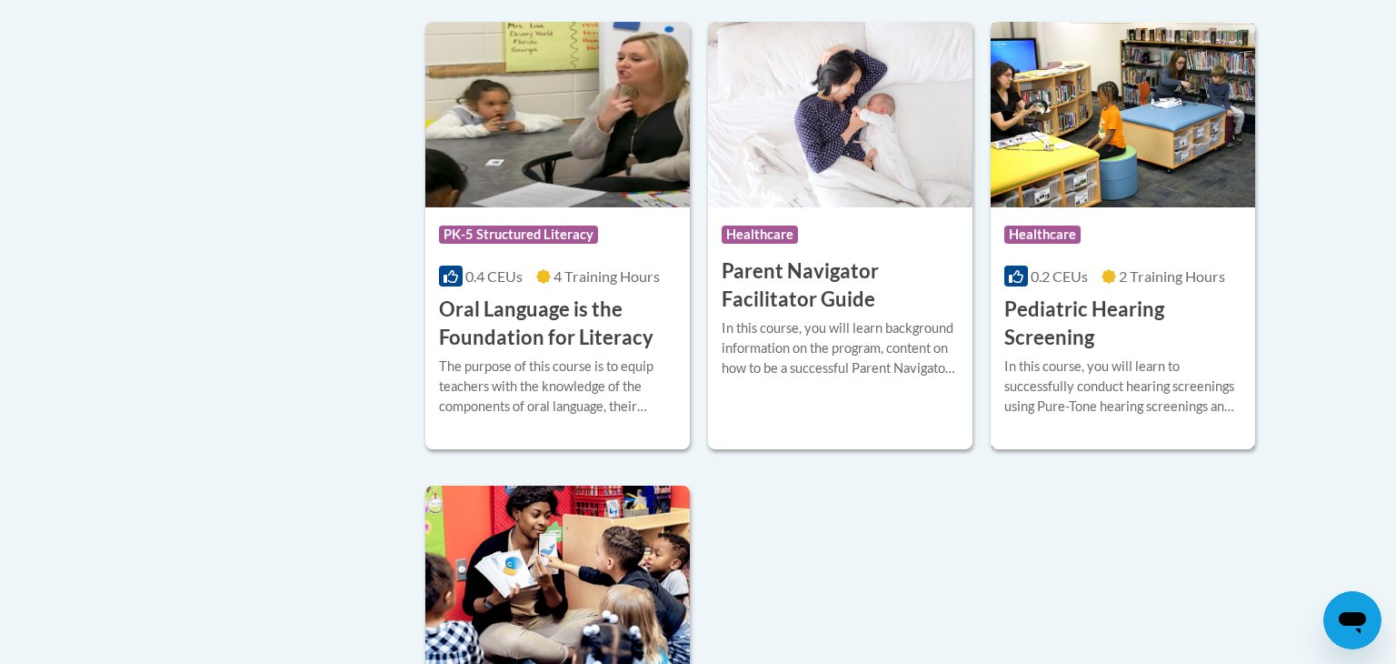
click at [1131, 349] on h3 "Pediatric Hearing Screening" at bounding box center [1123, 323] width 237 height 56
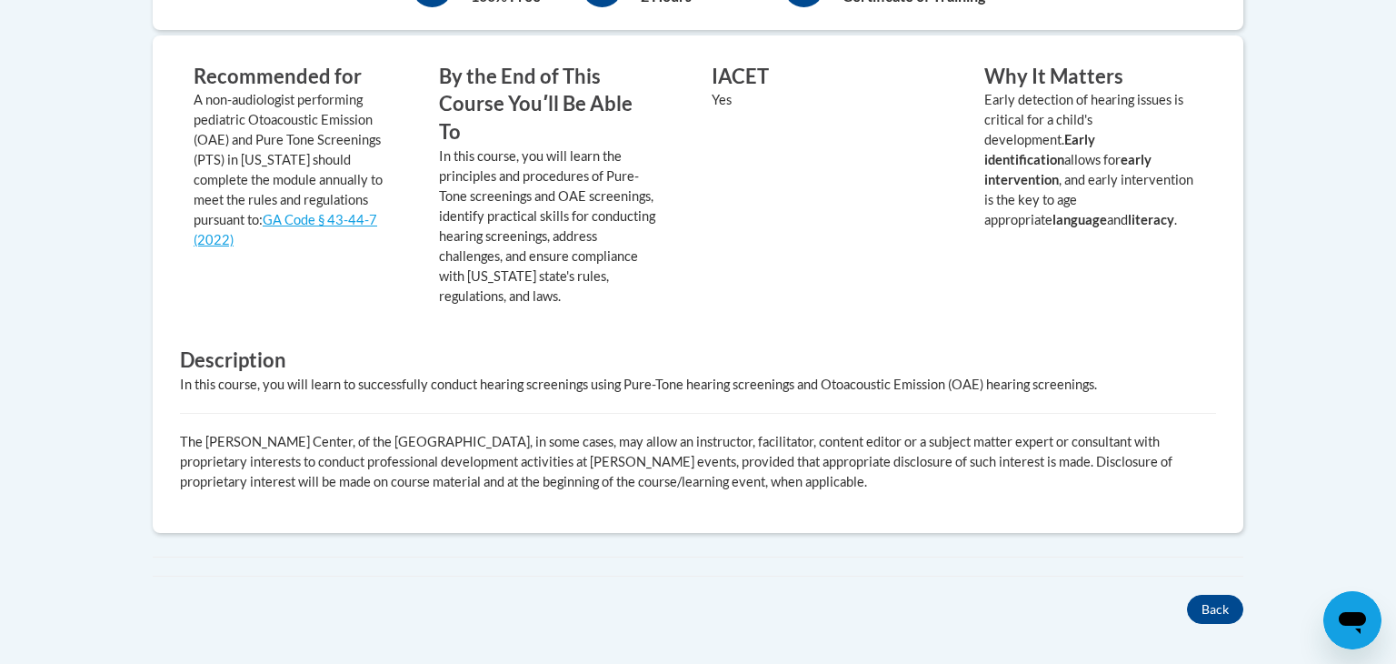
scroll to position [715, 0]
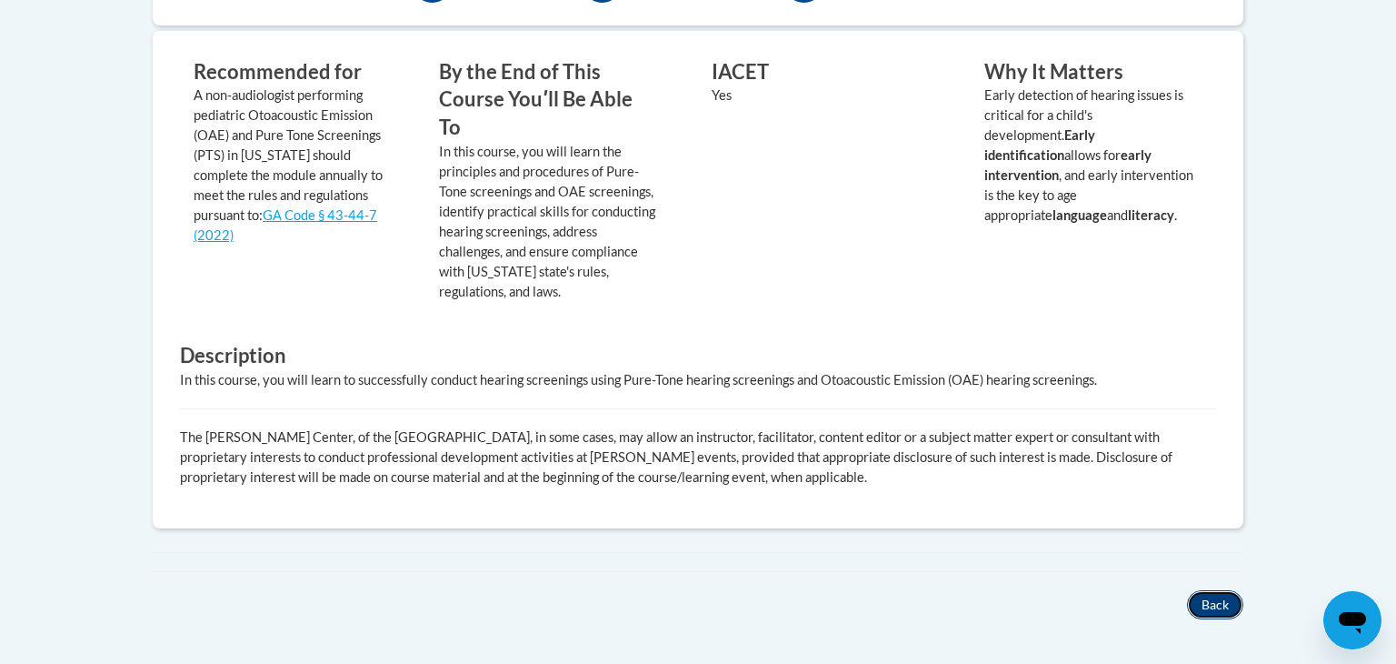
click at [1212, 590] on button "Back" at bounding box center [1215, 604] width 56 height 29
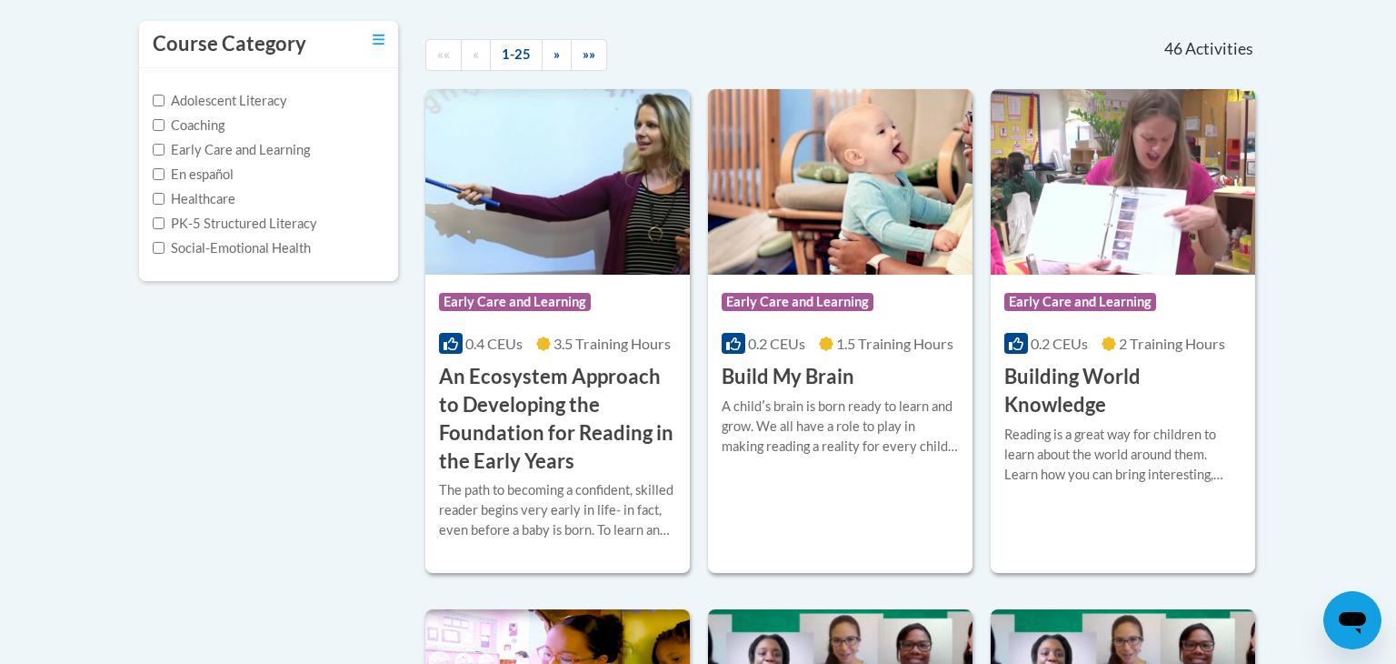
scroll to position [414, 0]
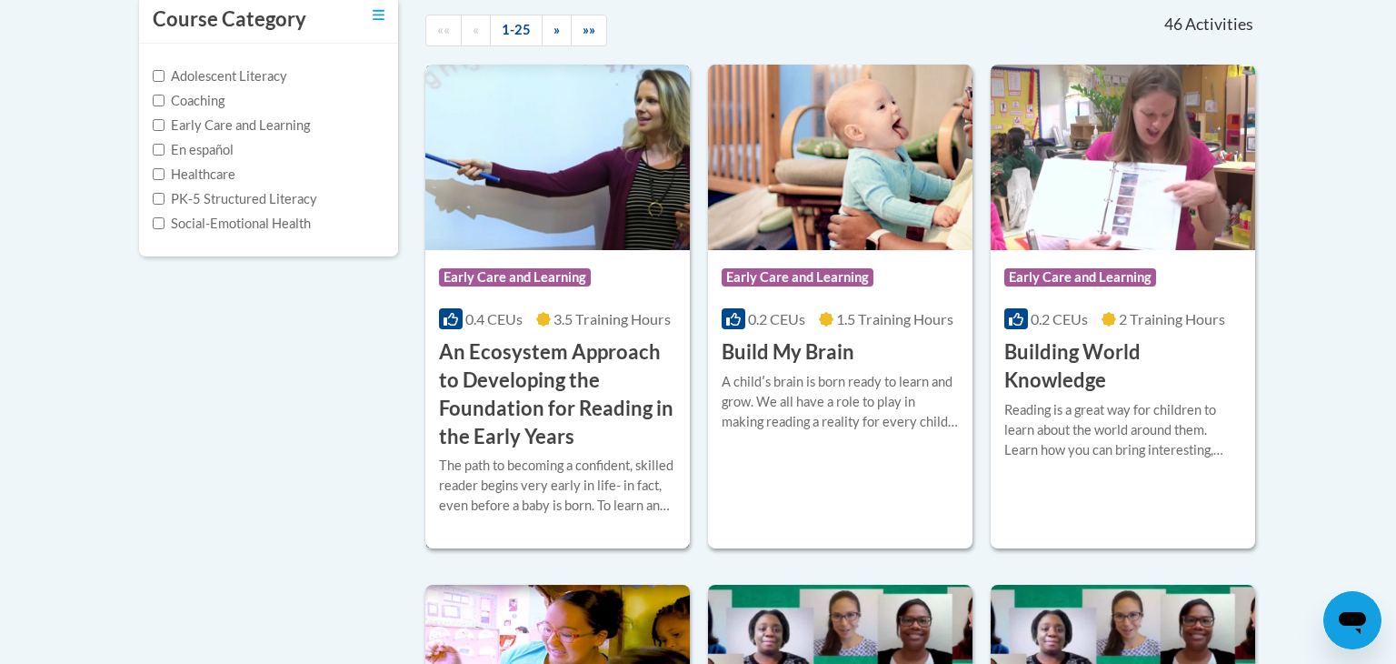
click at [589, 381] on h3 "An Ecosystem Approach to Developing the Foundation for Reading in the Early Yea…" at bounding box center [557, 394] width 237 height 112
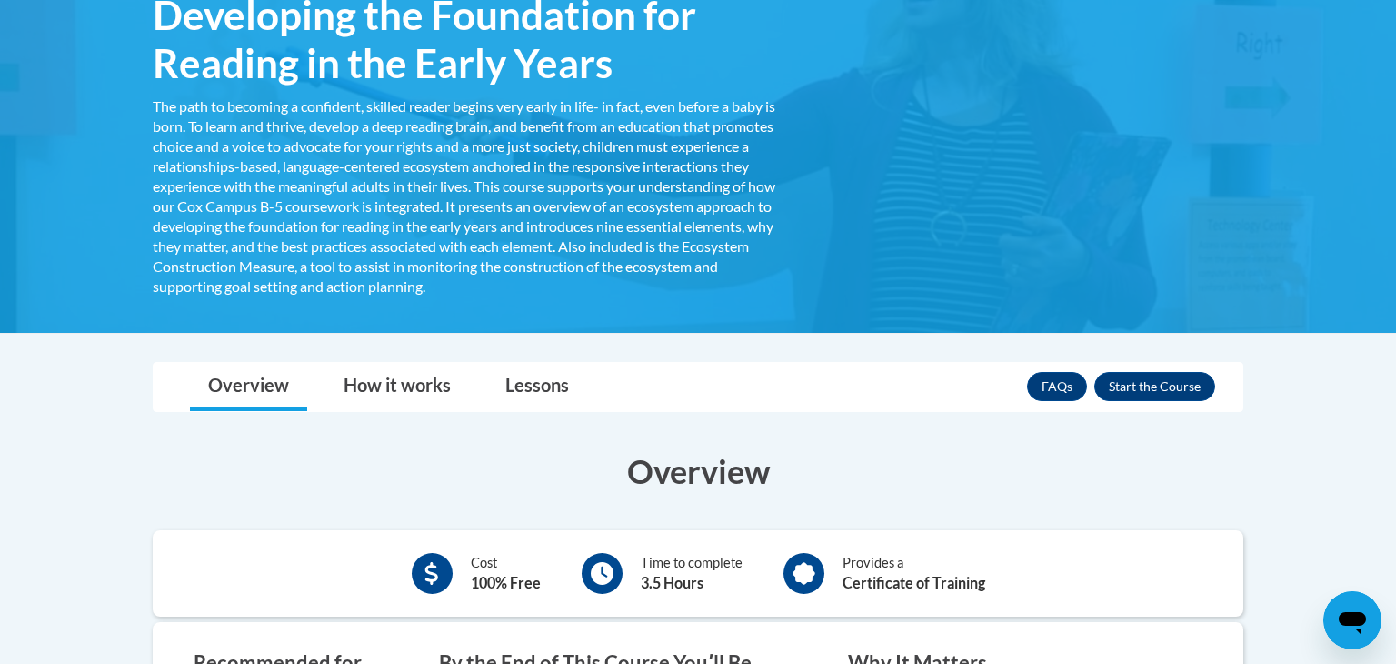
scroll to position [385, 0]
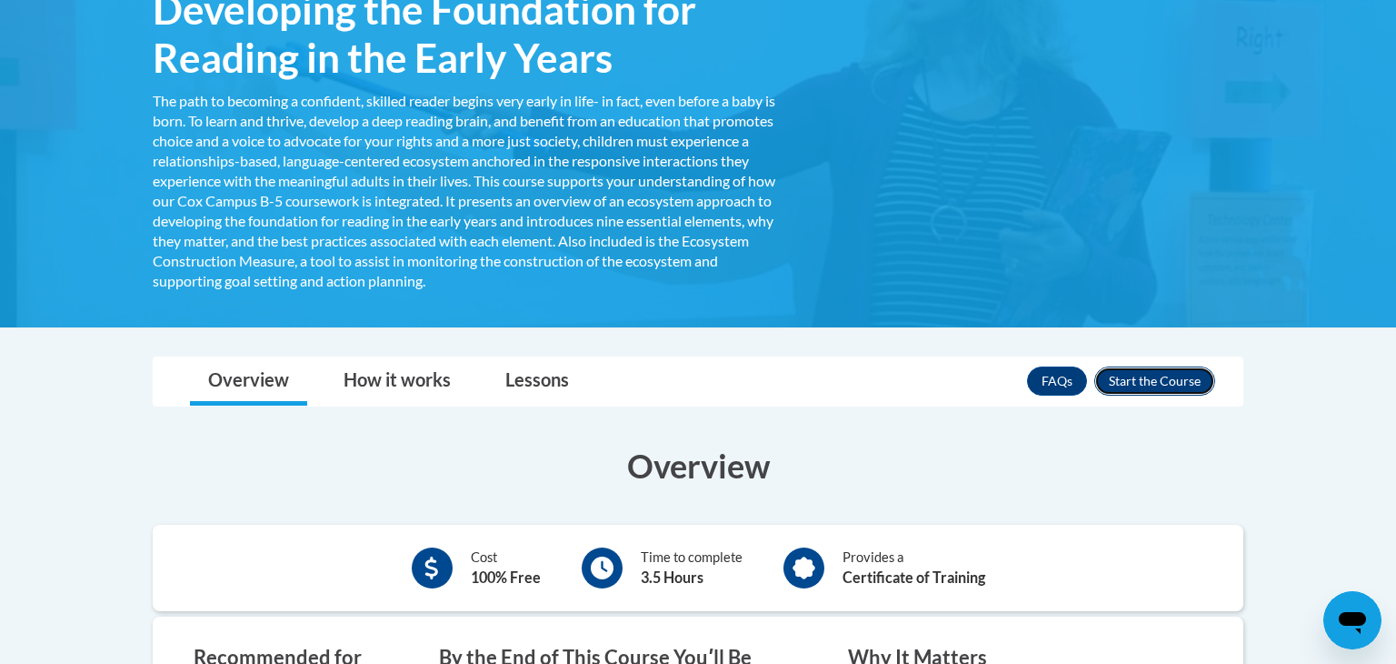
click at [1147, 382] on button "Enroll" at bounding box center [1155, 380] width 121 height 29
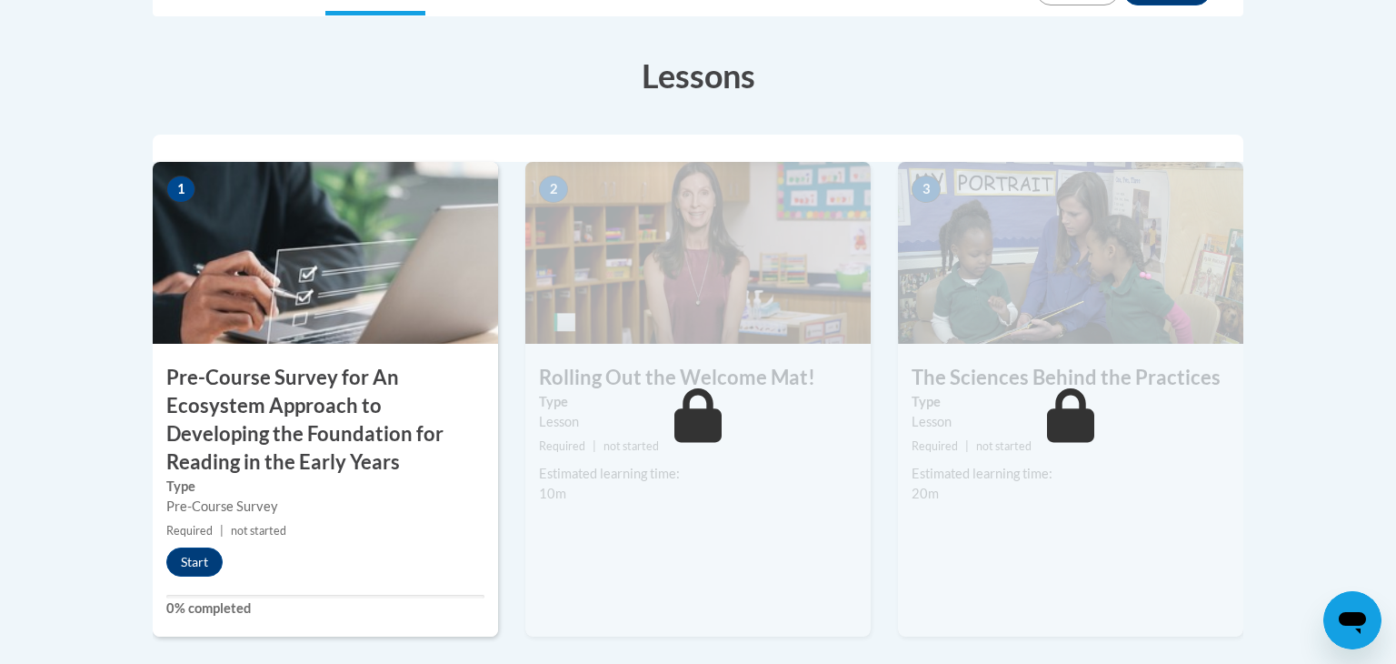
scroll to position [532, 0]
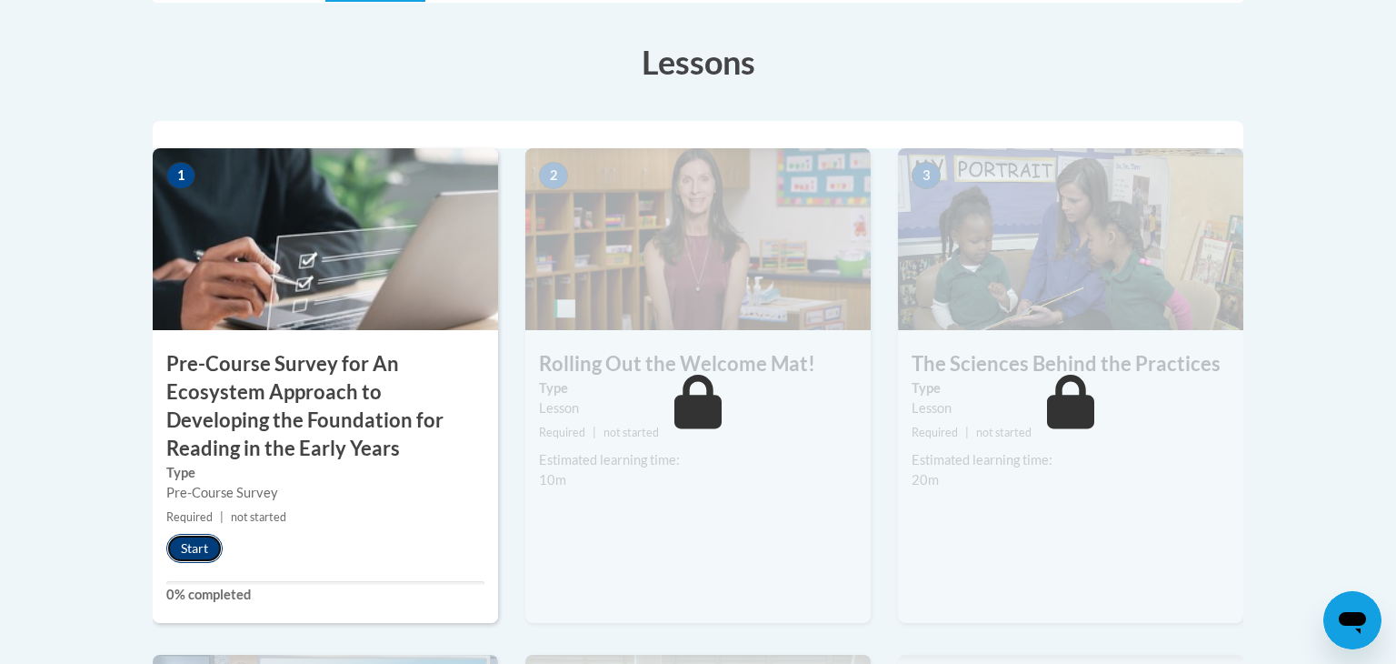
click at [204, 547] on button "Start" at bounding box center [194, 548] width 56 height 29
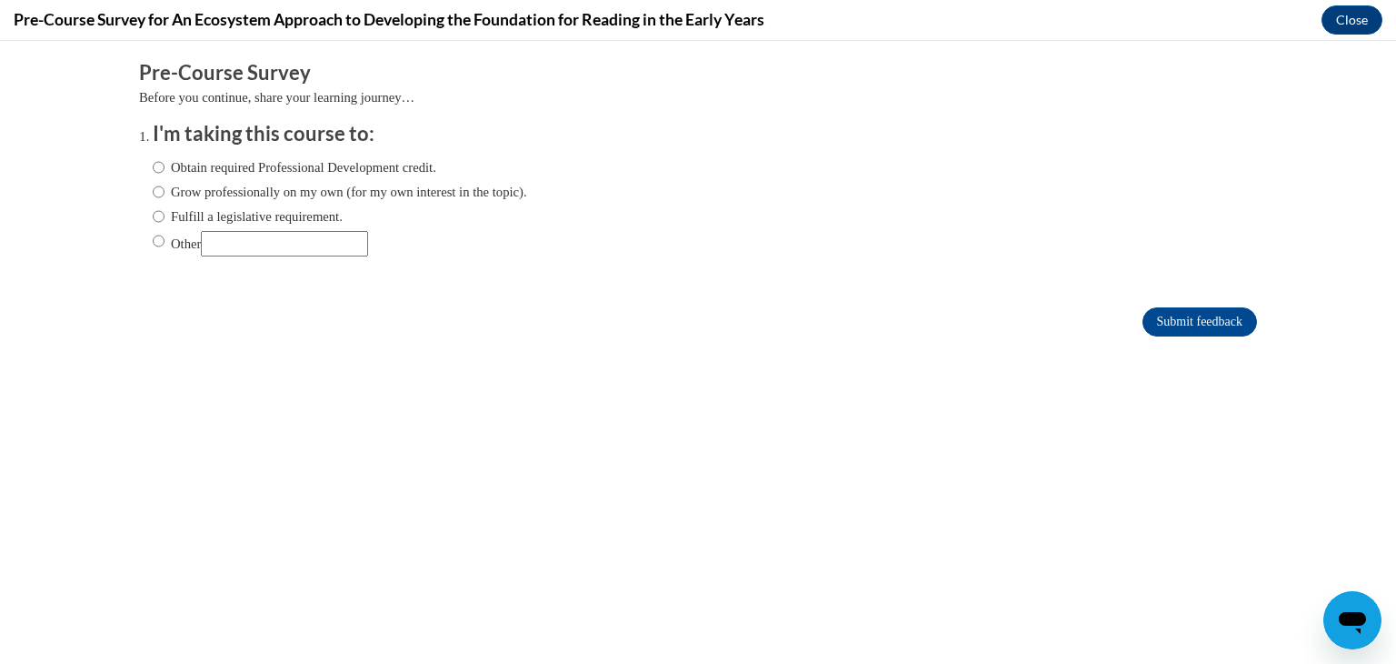
scroll to position [0, 0]
click at [158, 244] on input "Other" at bounding box center [159, 241] width 12 height 20
radio input "true"
click at [300, 245] on input "Other" at bounding box center [284, 243] width 167 height 25
type input "Atlanta Speech"
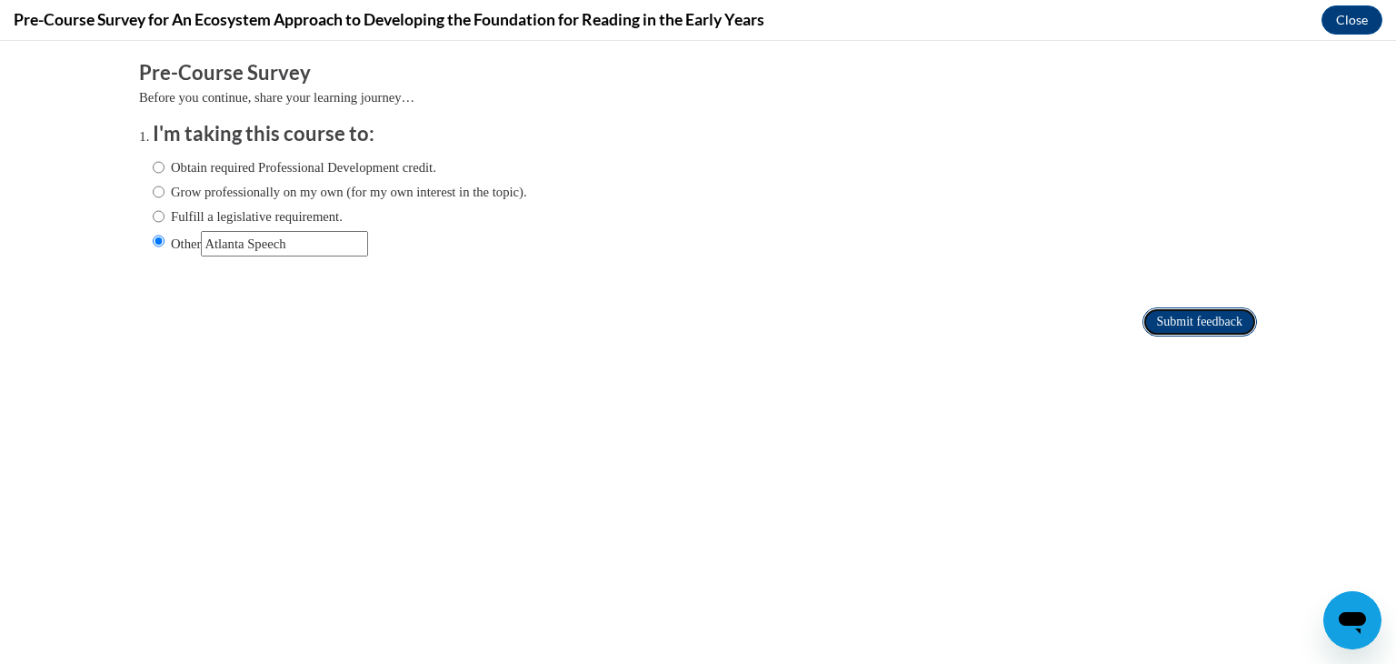
click at [1236, 328] on input "Submit feedback" at bounding box center [1200, 321] width 115 height 29
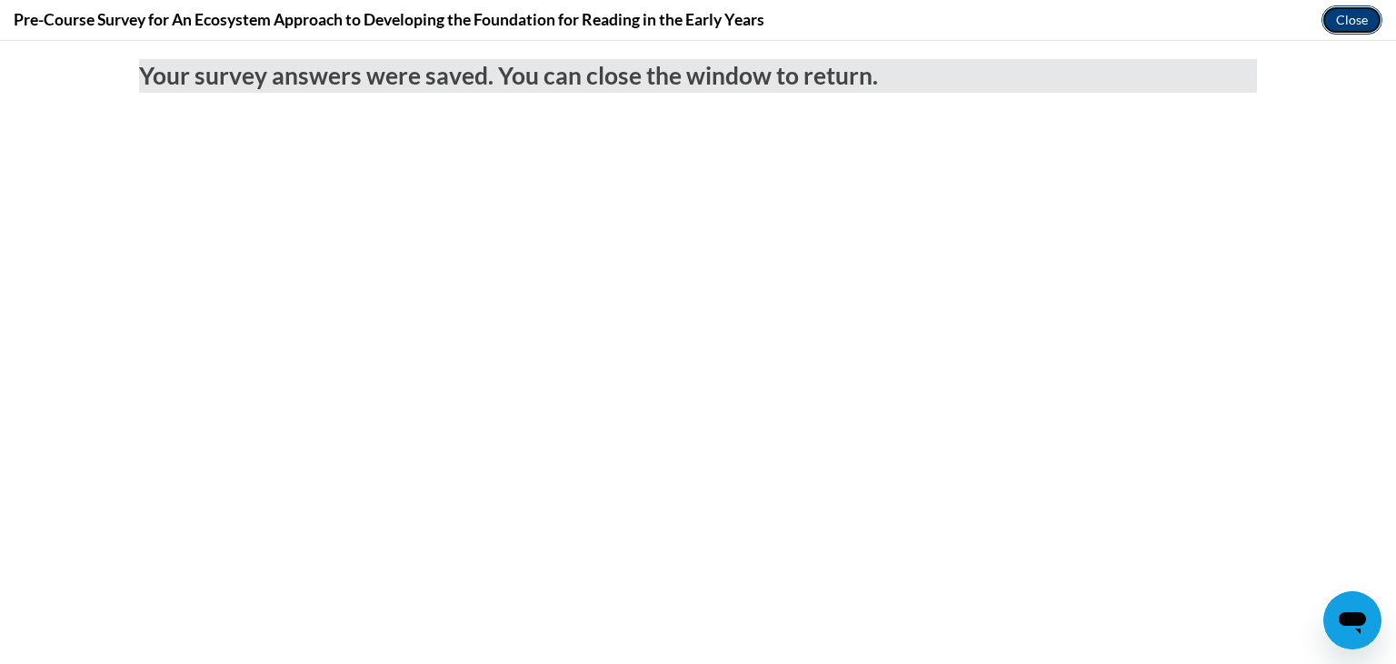
click at [1361, 15] on button "Close" at bounding box center [1352, 19] width 61 height 29
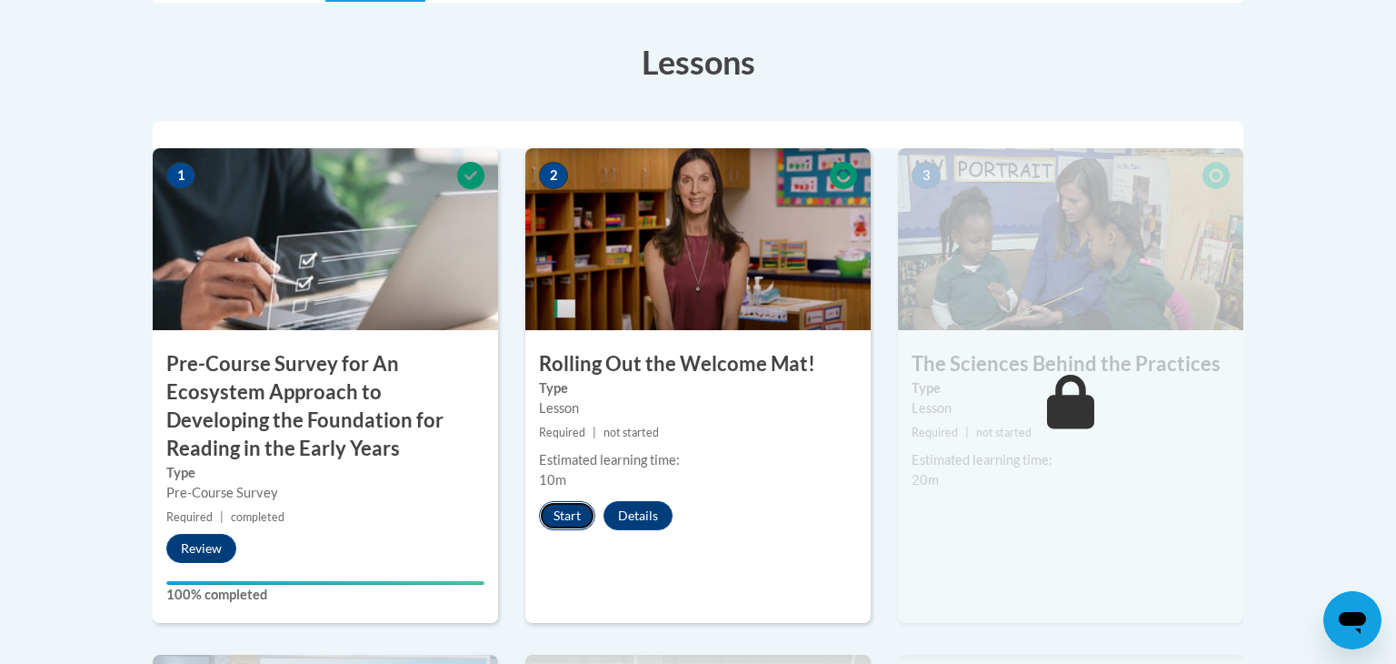
click at [584, 518] on button "Start" at bounding box center [567, 515] width 56 height 29
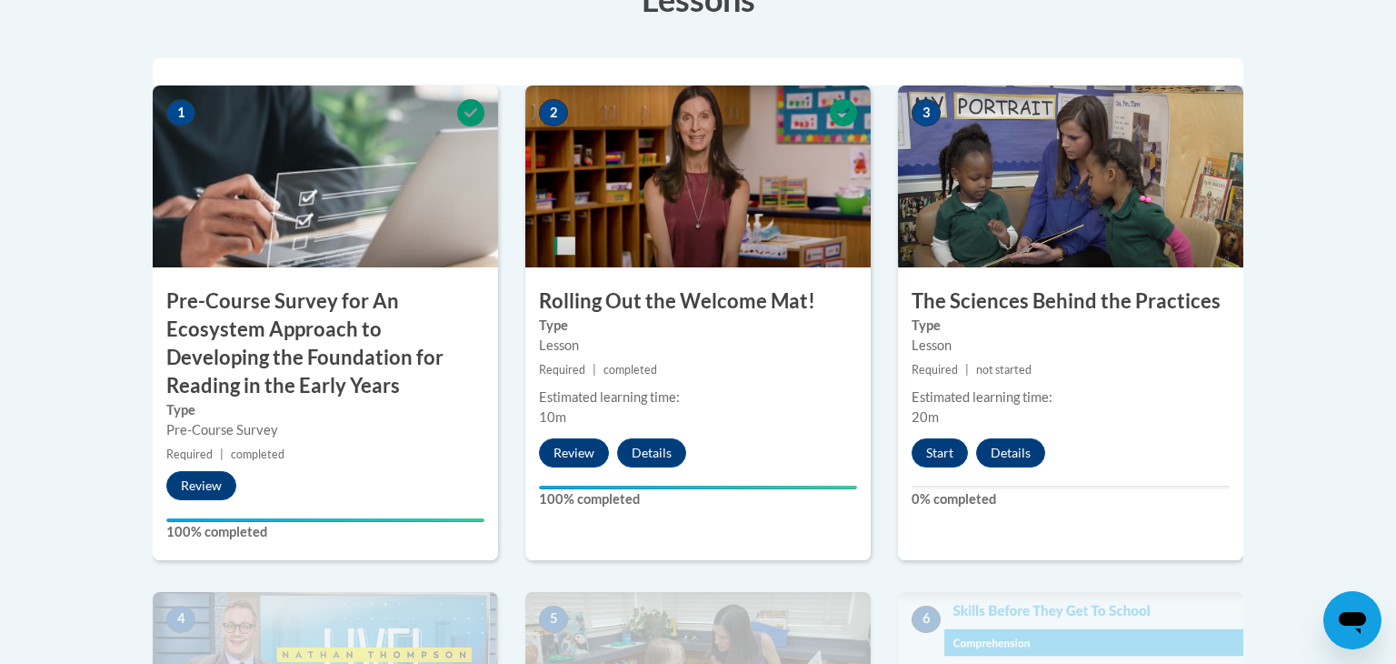
scroll to position [600, 0]
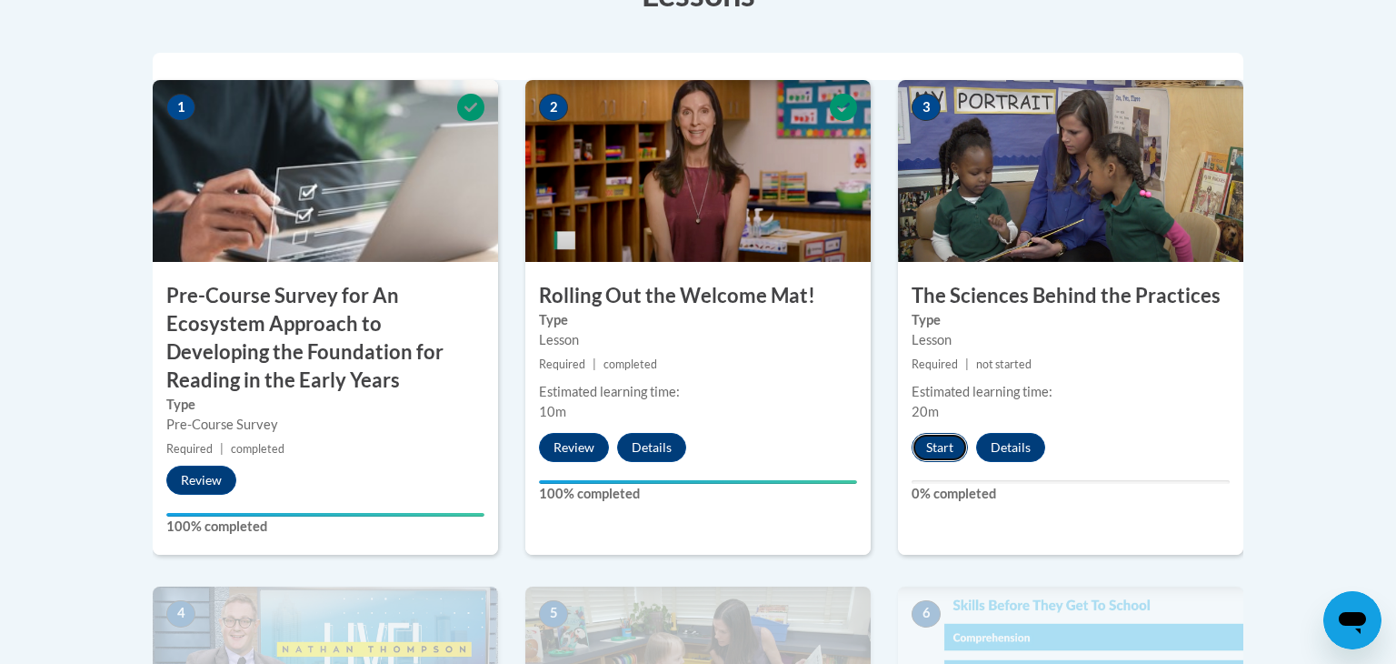
click at [935, 455] on button "Start" at bounding box center [940, 447] width 56 height 29
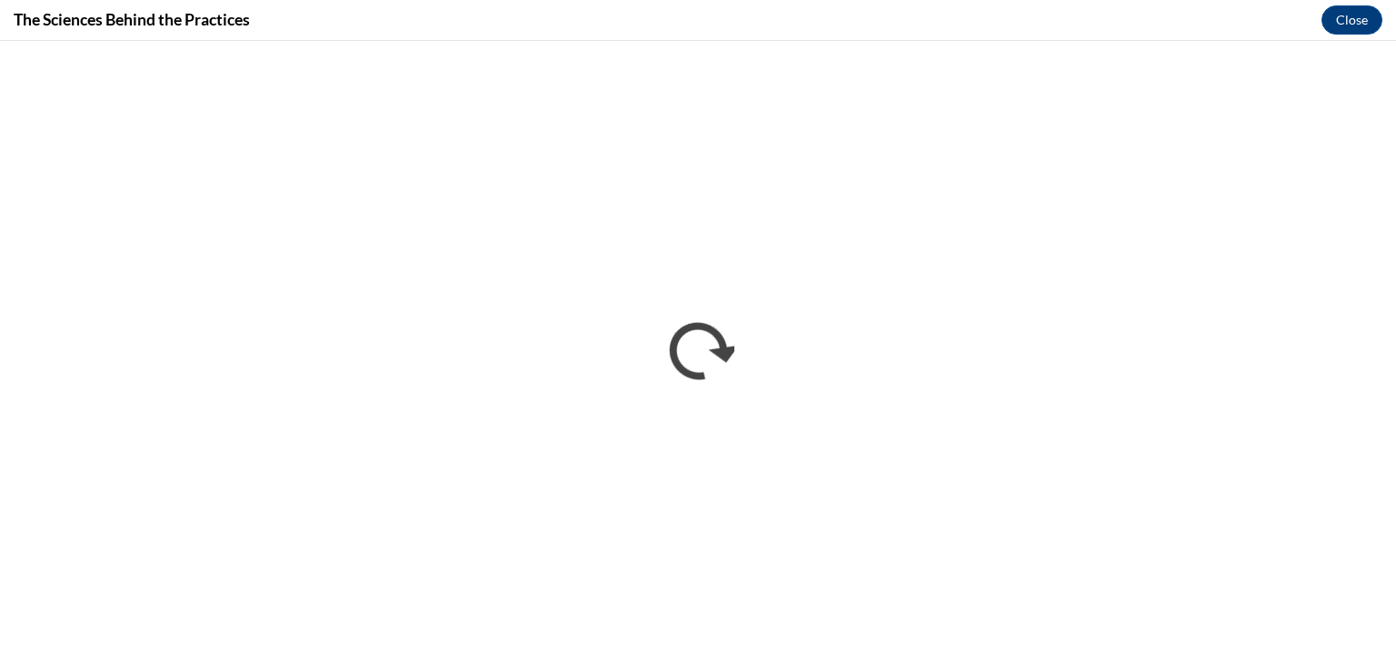
scroll to position [0, 0]
click at [1349, 24] on button "Close" at bounding box center [1352, 19] width 61 height 29
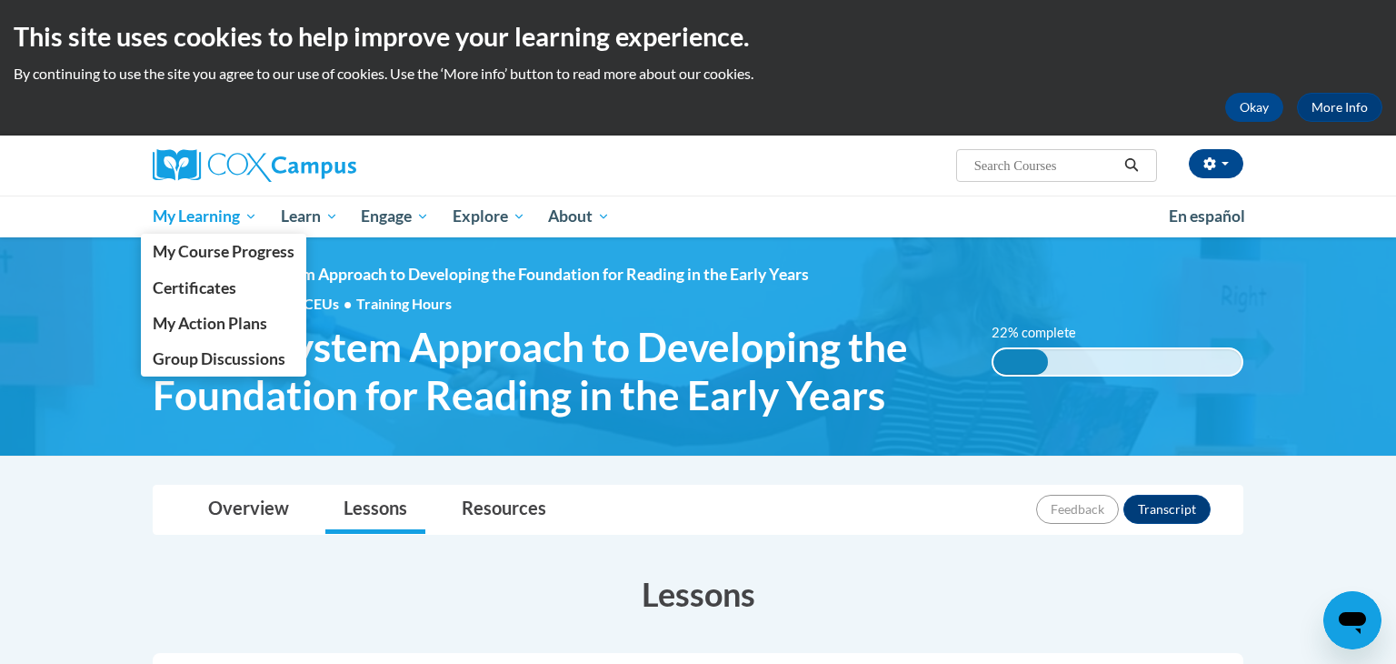
click at [244, 215] on span "My Learning" at bounding box center [205, 216] width 105 height 22
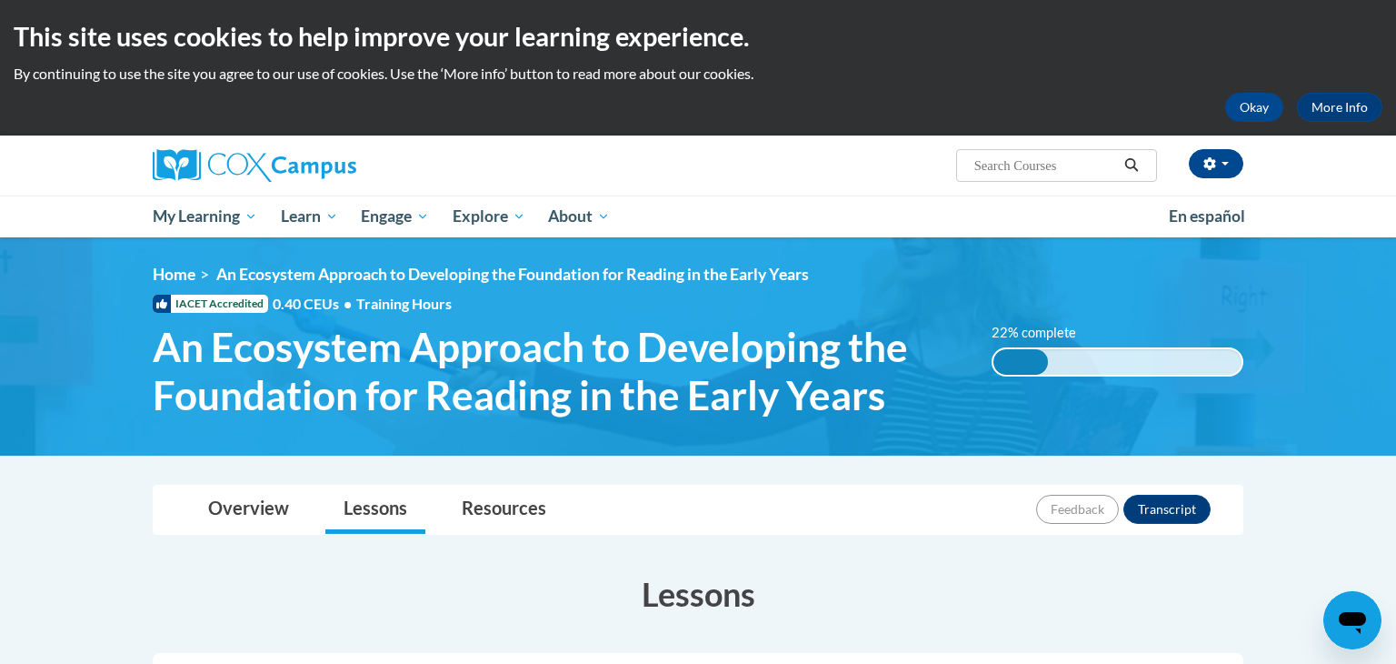
click at [1293, 185] on div "Ella Lipscomb (America/New_York UTC-04:00) My Profile Inbox My Transcripts Log …" at bounding box center [698, 186] width 1396 height 102
click at [1225, 164] on span "button" at bounding box center [1225, 164] width 7 height 4
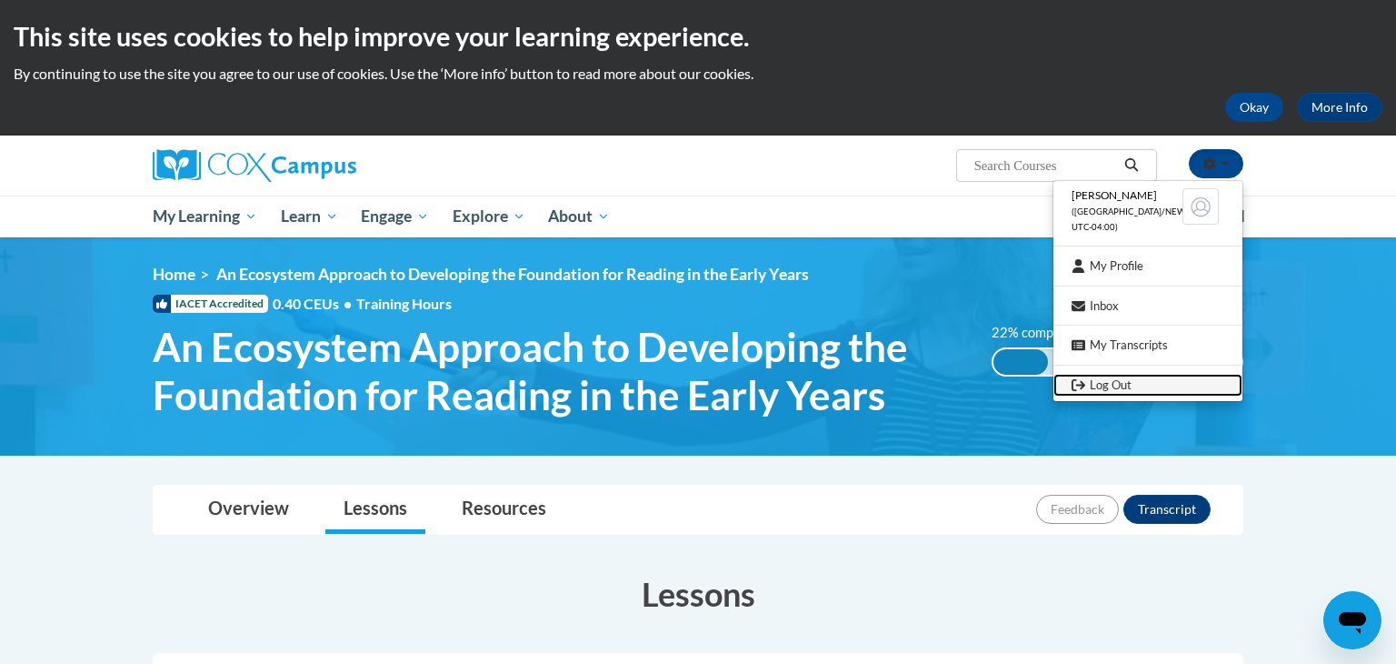
click at [1149, 381] on link "Log Out" at bounding box center [1148, 385] width 189 height 23
